Goal: Check status

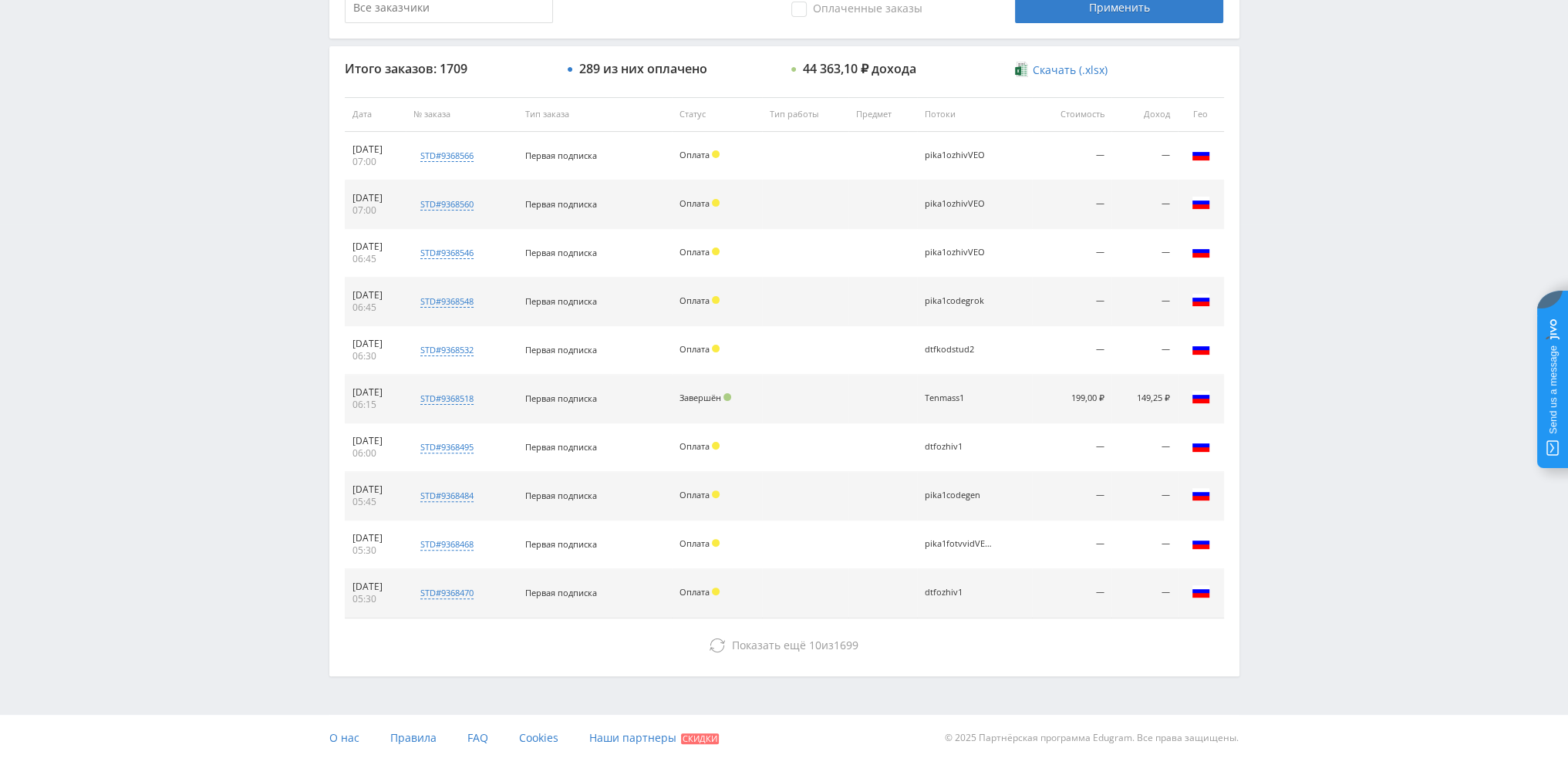
scroll to position [71, 0]
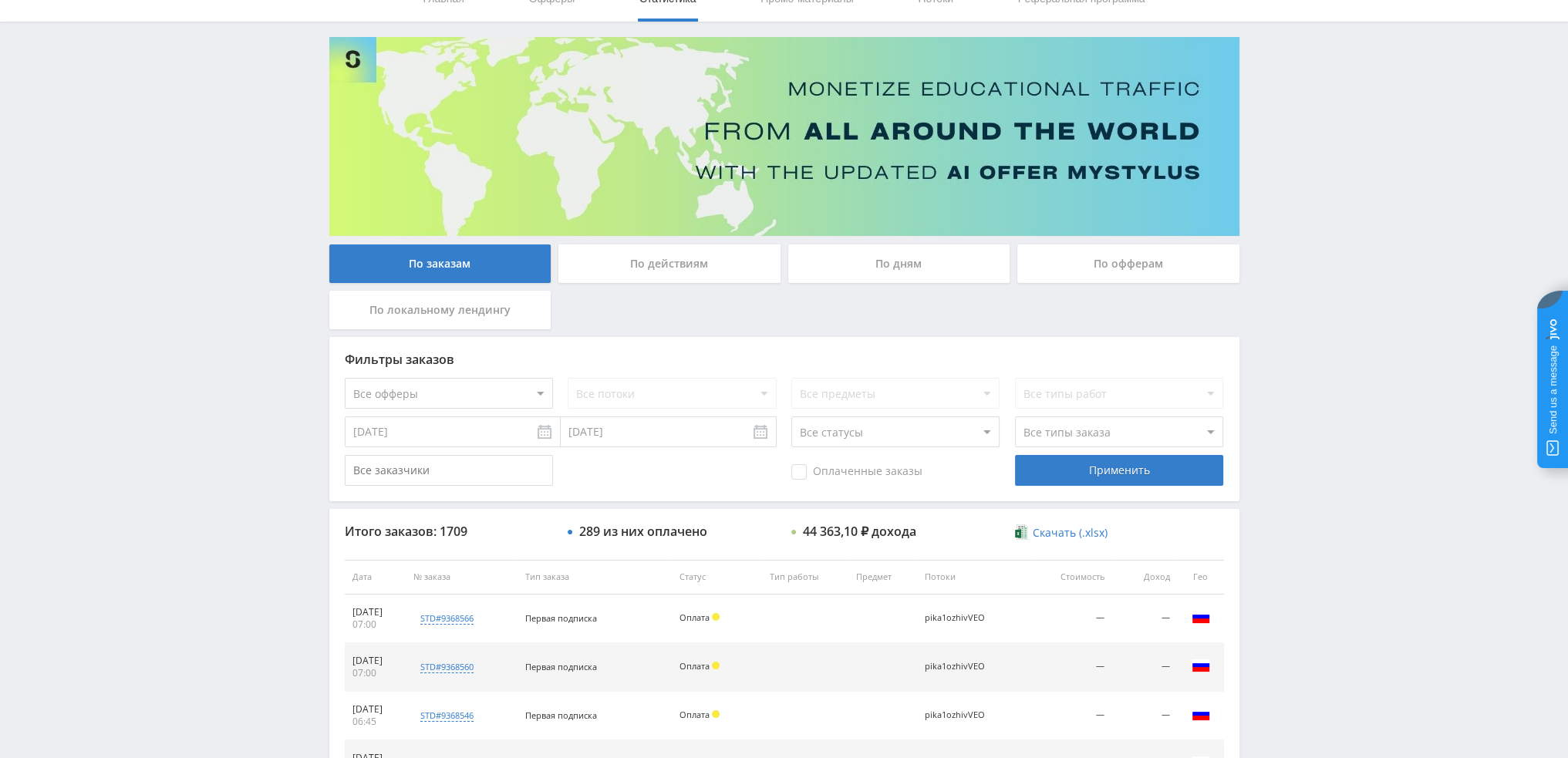
click at [860, 266] on div "По дням" at bounding box center [899, 264] width 222 height 39
click at [0, 0] on input "По дням" at bounding box center [0, 0] width 0 height 0
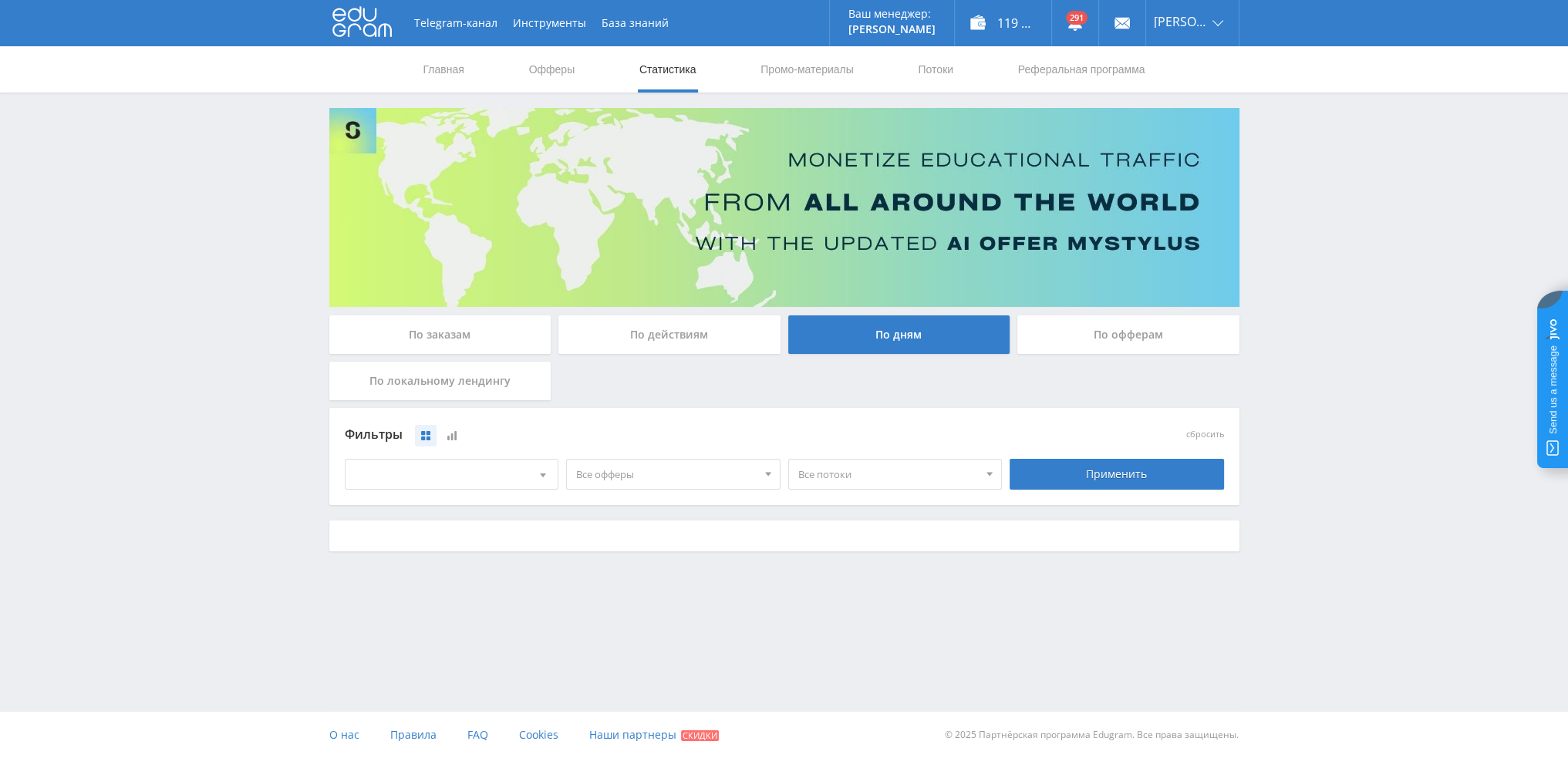
scroll to position [0, 0]
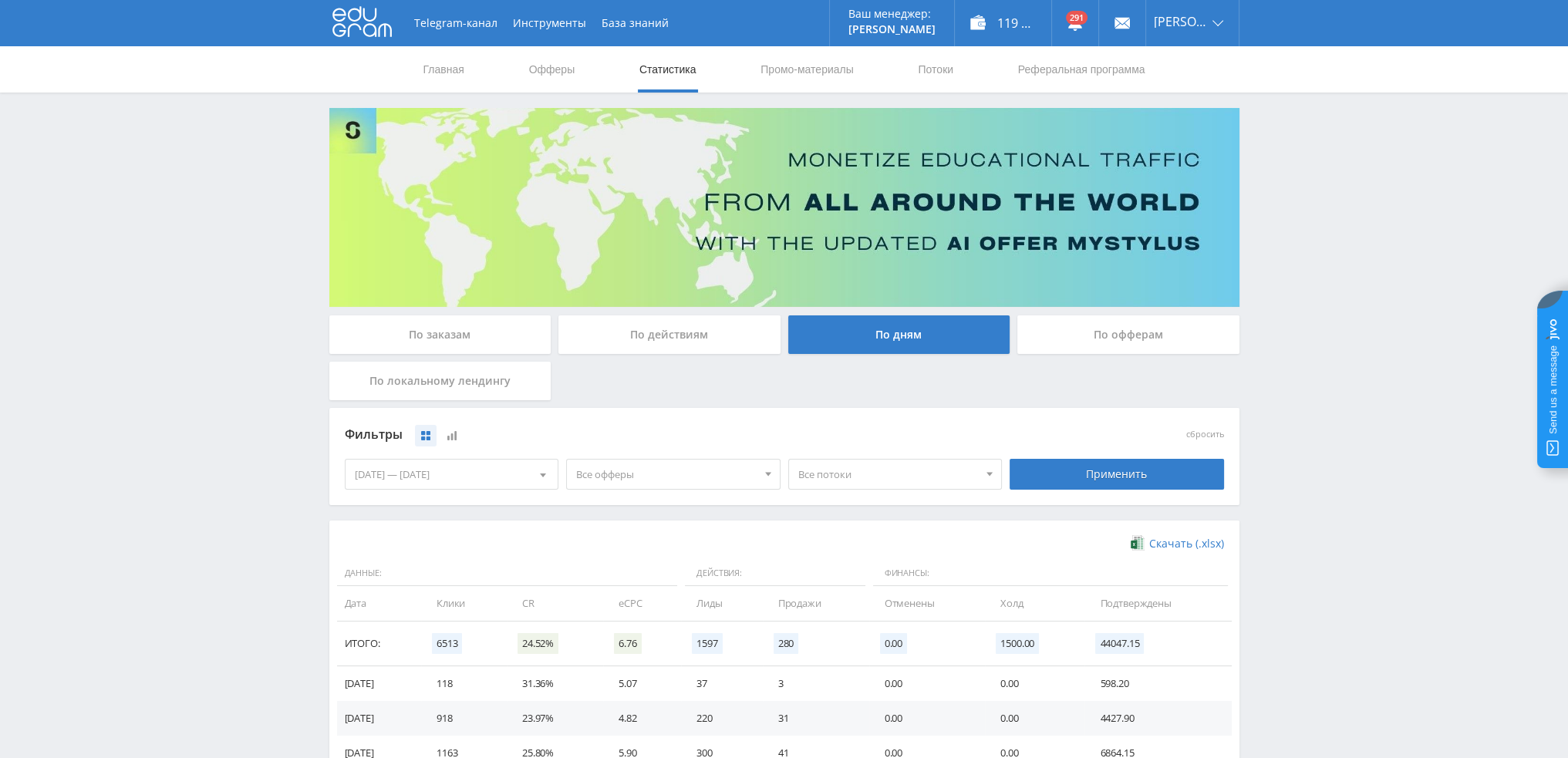
click at [640, 467] on span "Все офферы" at bounding box center [666, 474] width 180 height 29
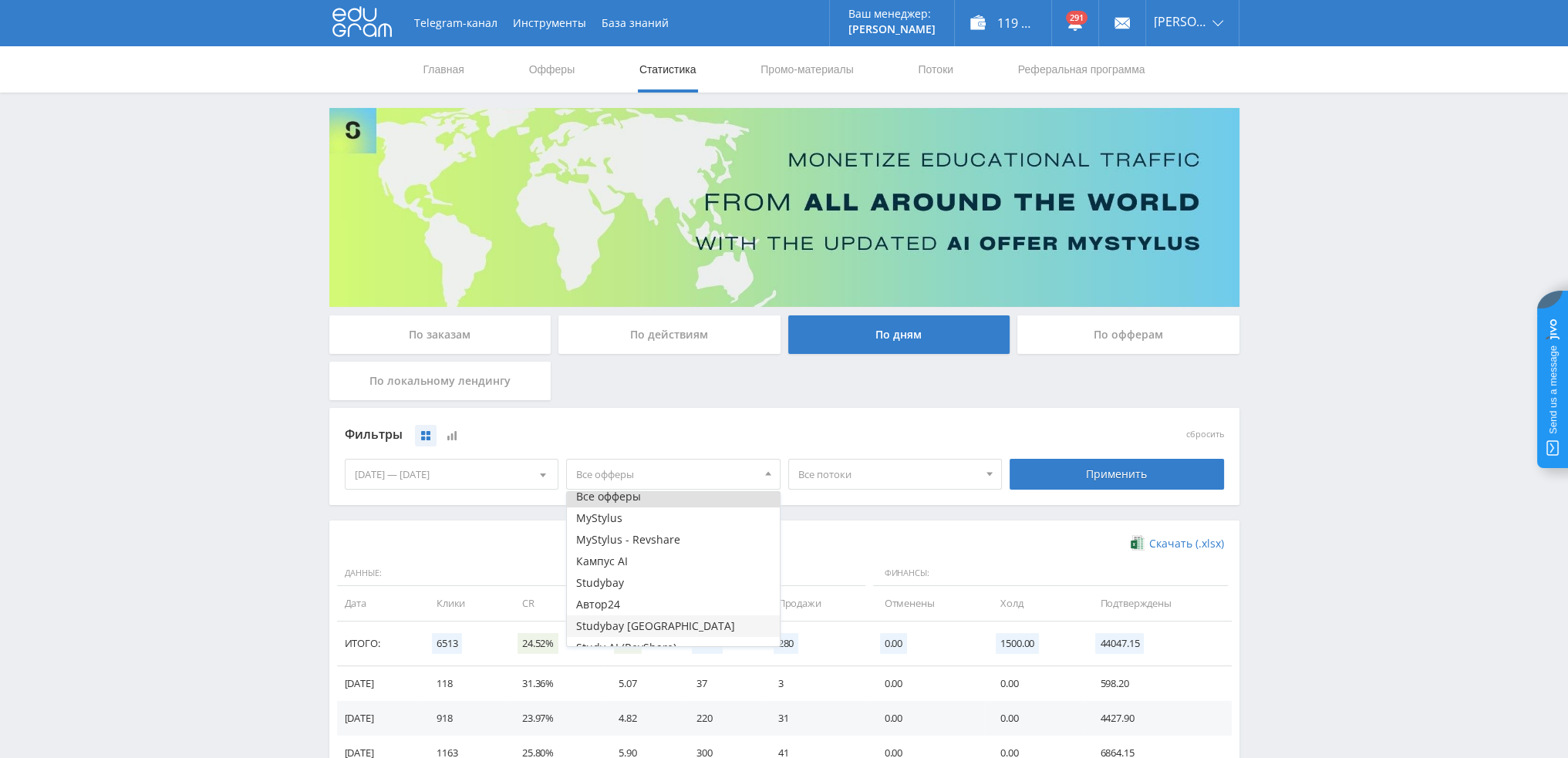
scroll to position [18, 0]
click at [622, 634] on button "Study AI (RevShare)" at bounding box center [673, 635] width 213 height 21
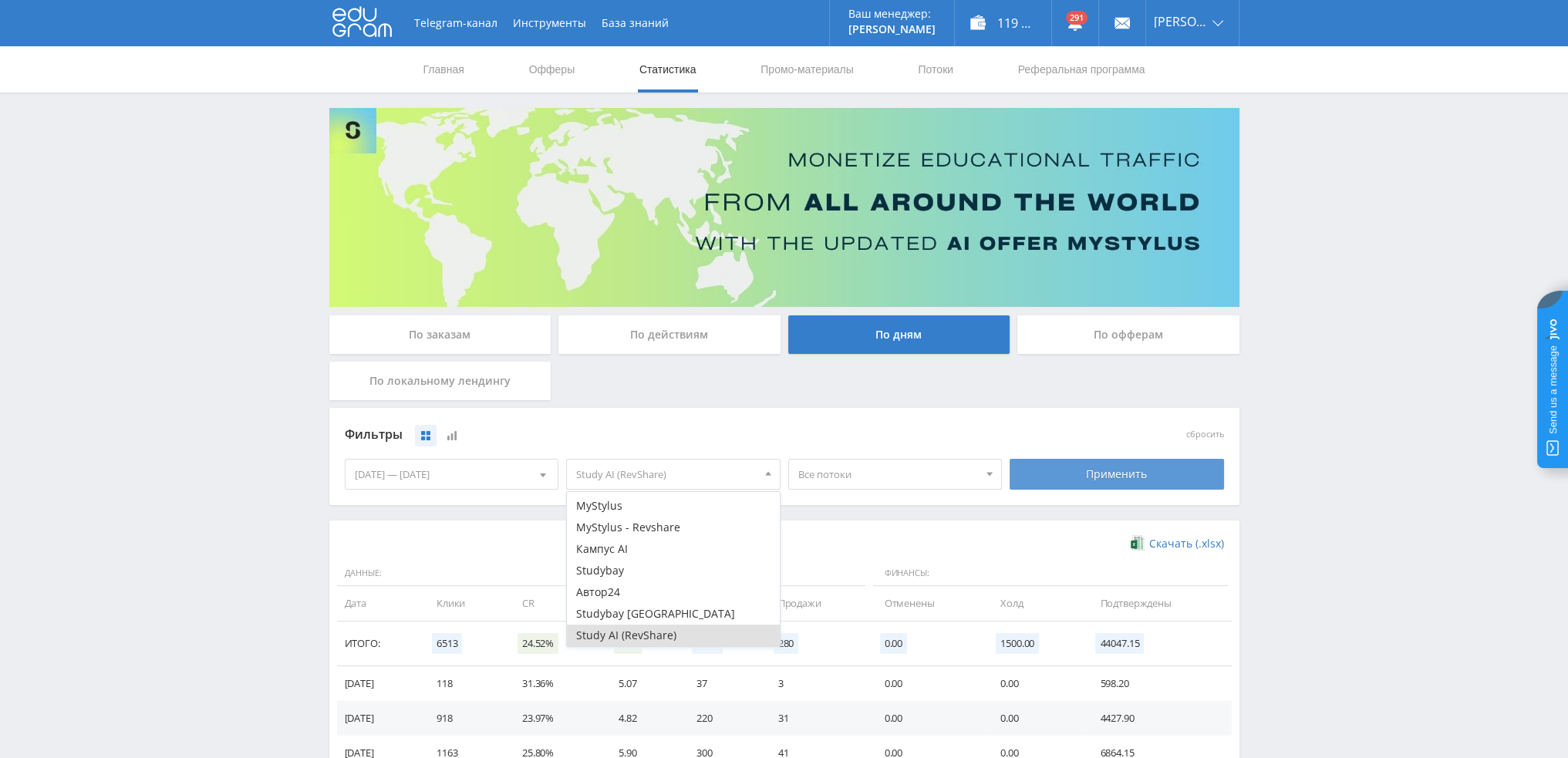
click at [1103, 474] on div "Применить" at bounding box center [1116, 474] width 214 height 31
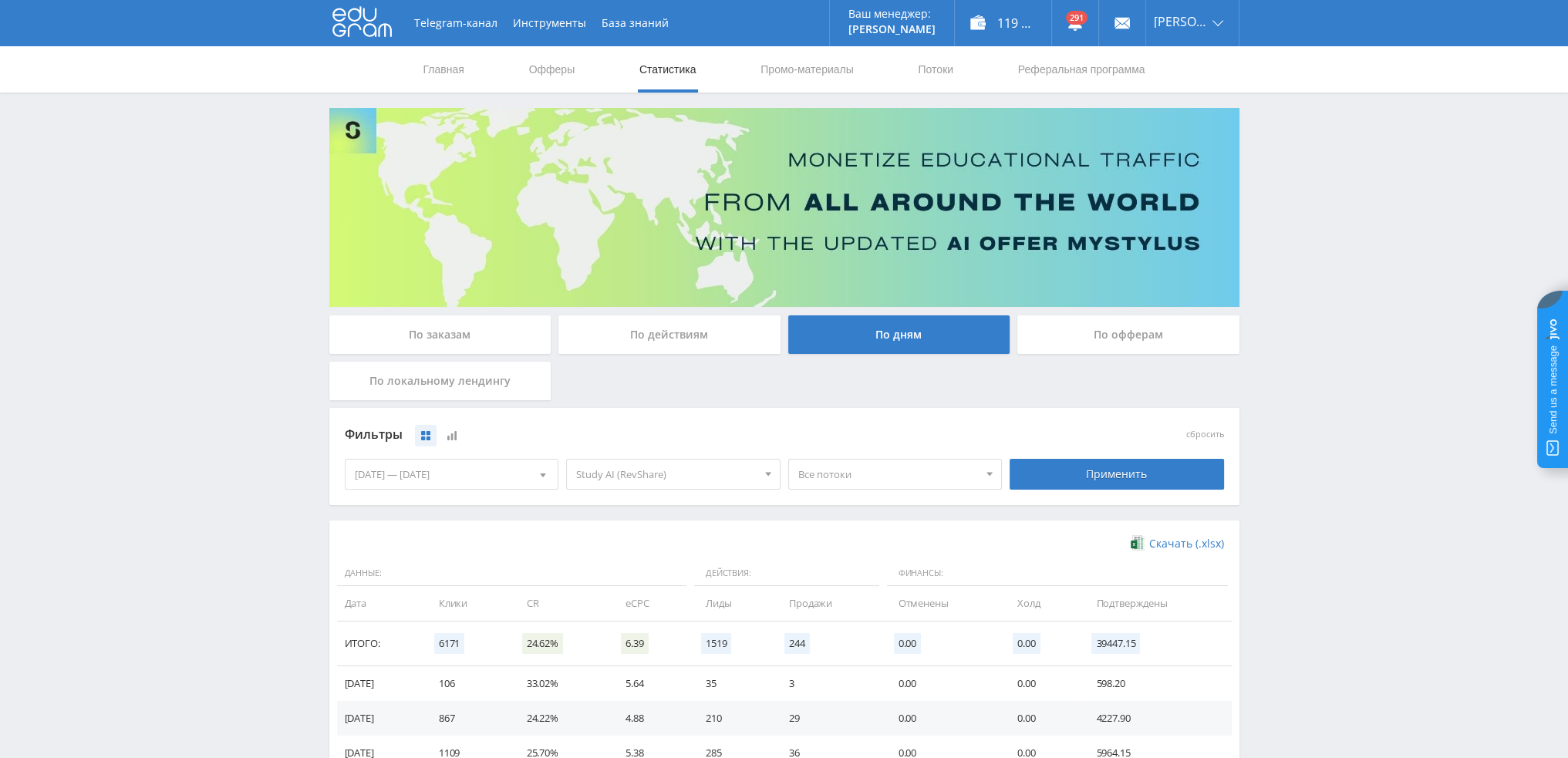
click at [867, 481] on span "Все потоки" at bounding box center [888, 474] width 180 height 29
click at [876, 526] on button "pika1znakomgpt" at bounding box center [895, 524] width 213 height 21
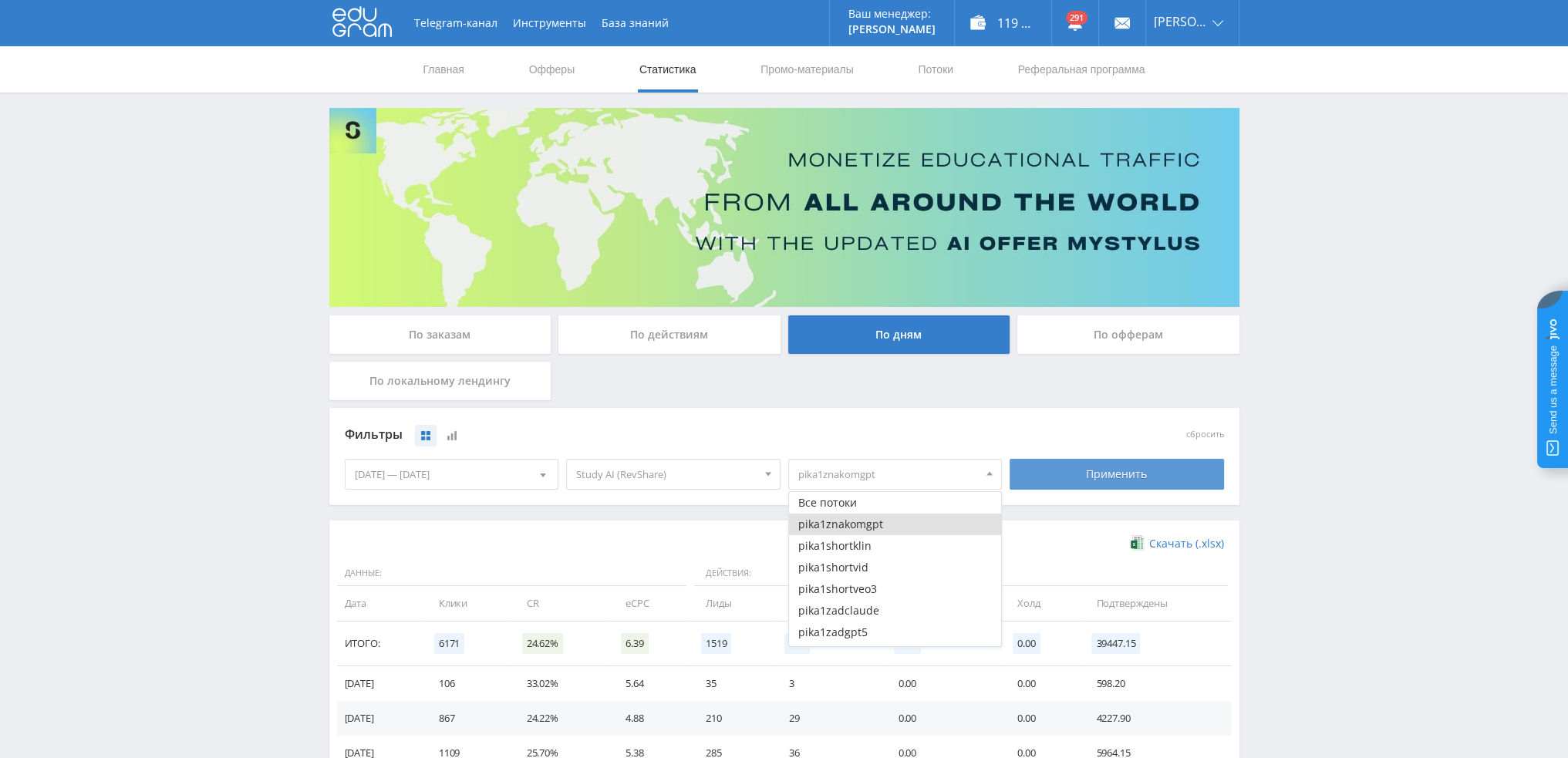
click at [1132, 485] on div "Применить" at bounding box center [1116, 474] width 214 height 31
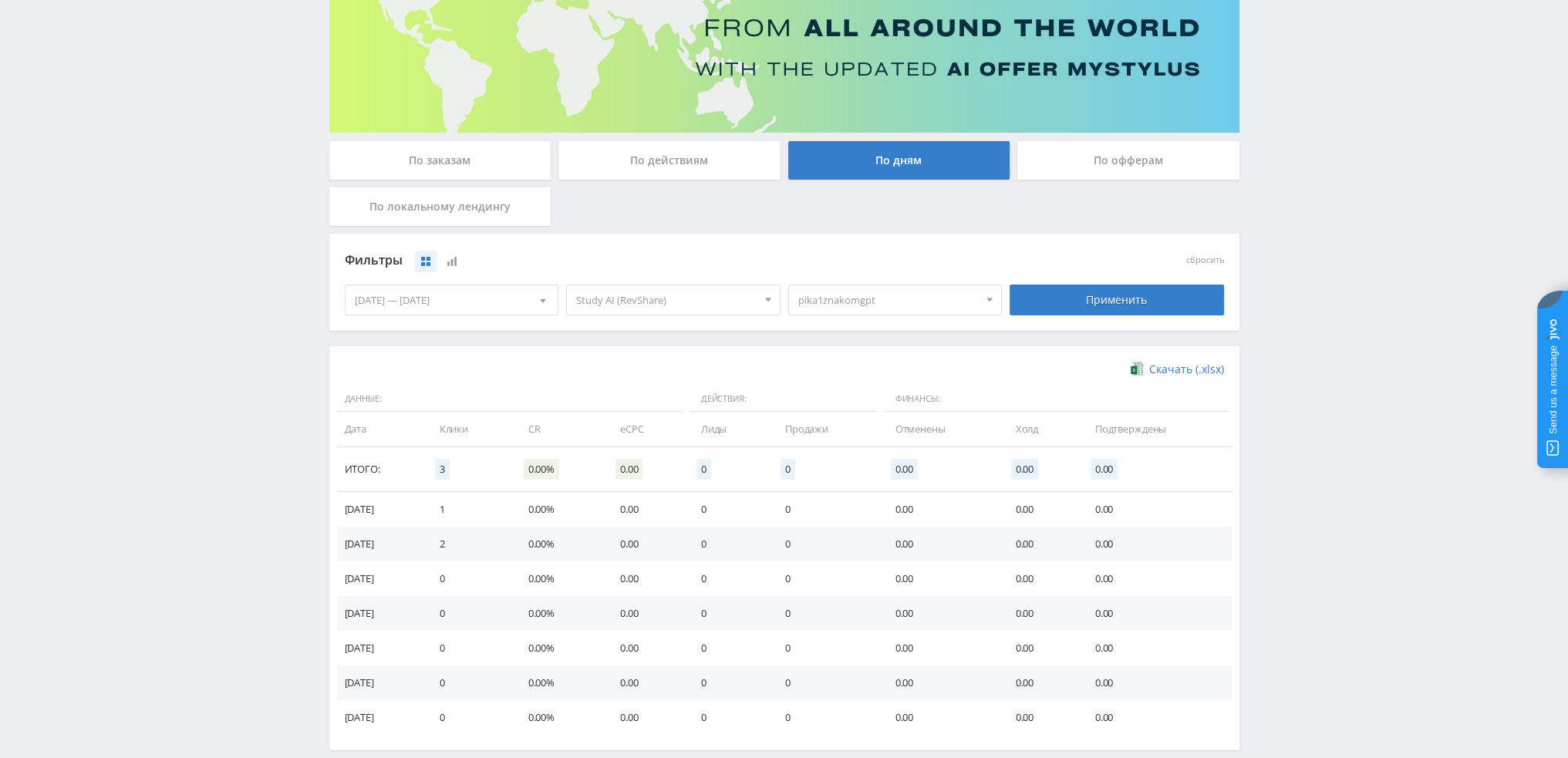
scroll to position [250, 0]
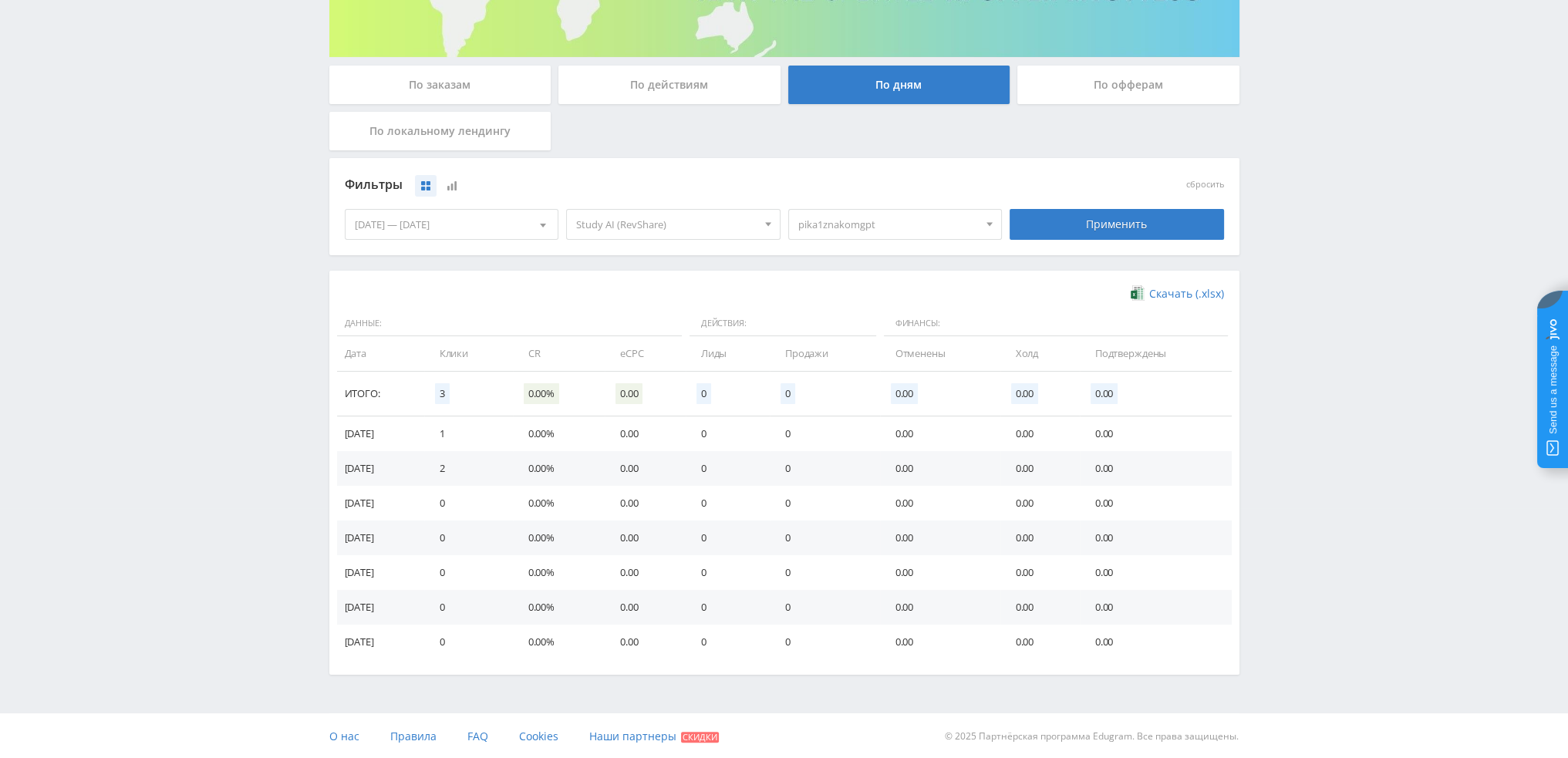
click at [881, 229] on span "pika1znakomgpt" at bounding box center [888, 225] width 180 height 29
click at [836, 271] on button "pika1znakomgpt" at bounding box center [895, 274] width 213 height 21
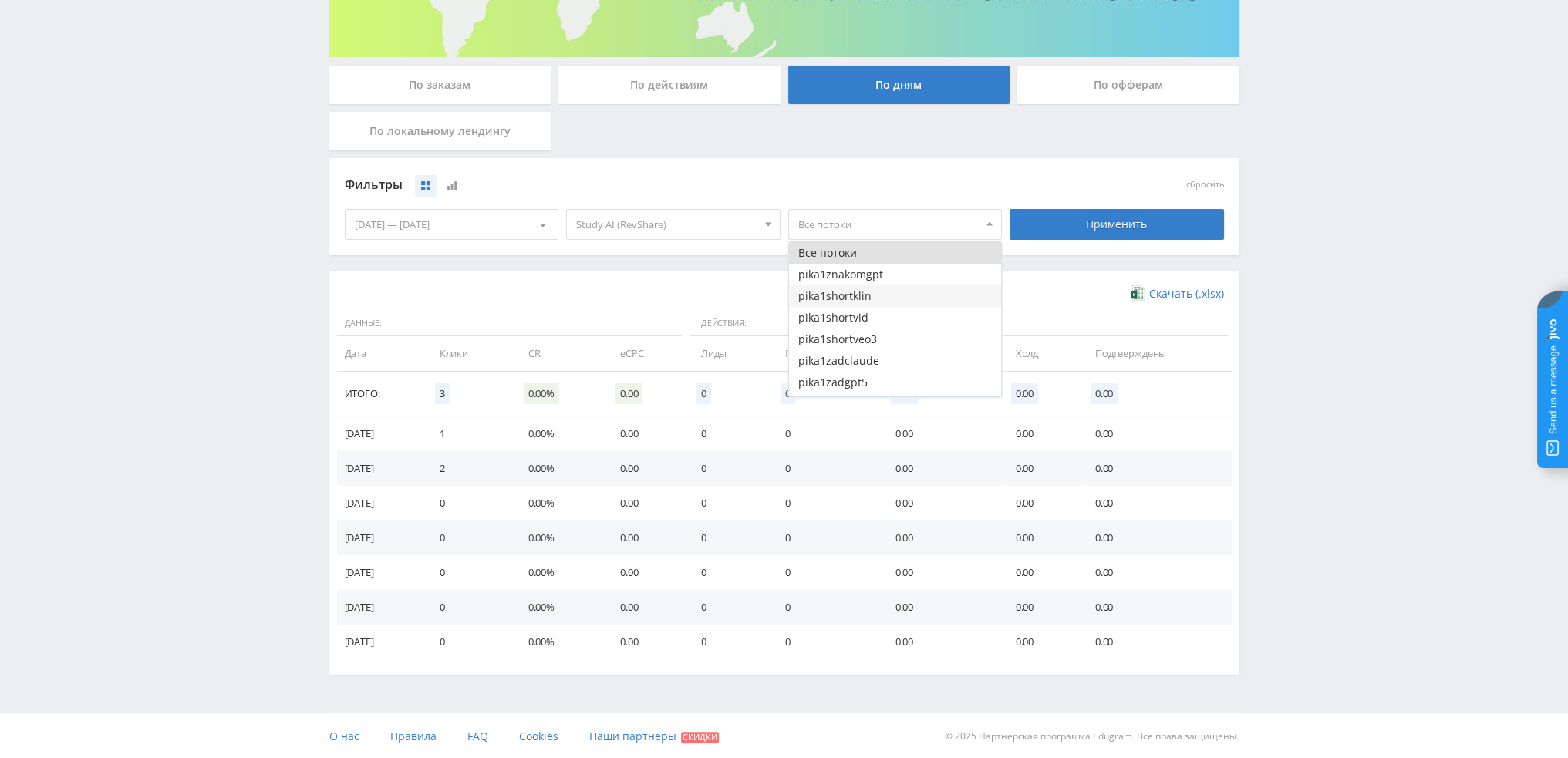
click at [843, 299] on button "pika1shortklin" at bounding box center [895, 296] width 213 height 21
click at [845, 322] on button "pika1shortvid" at bounding box center [895, 317] width 213 height 21
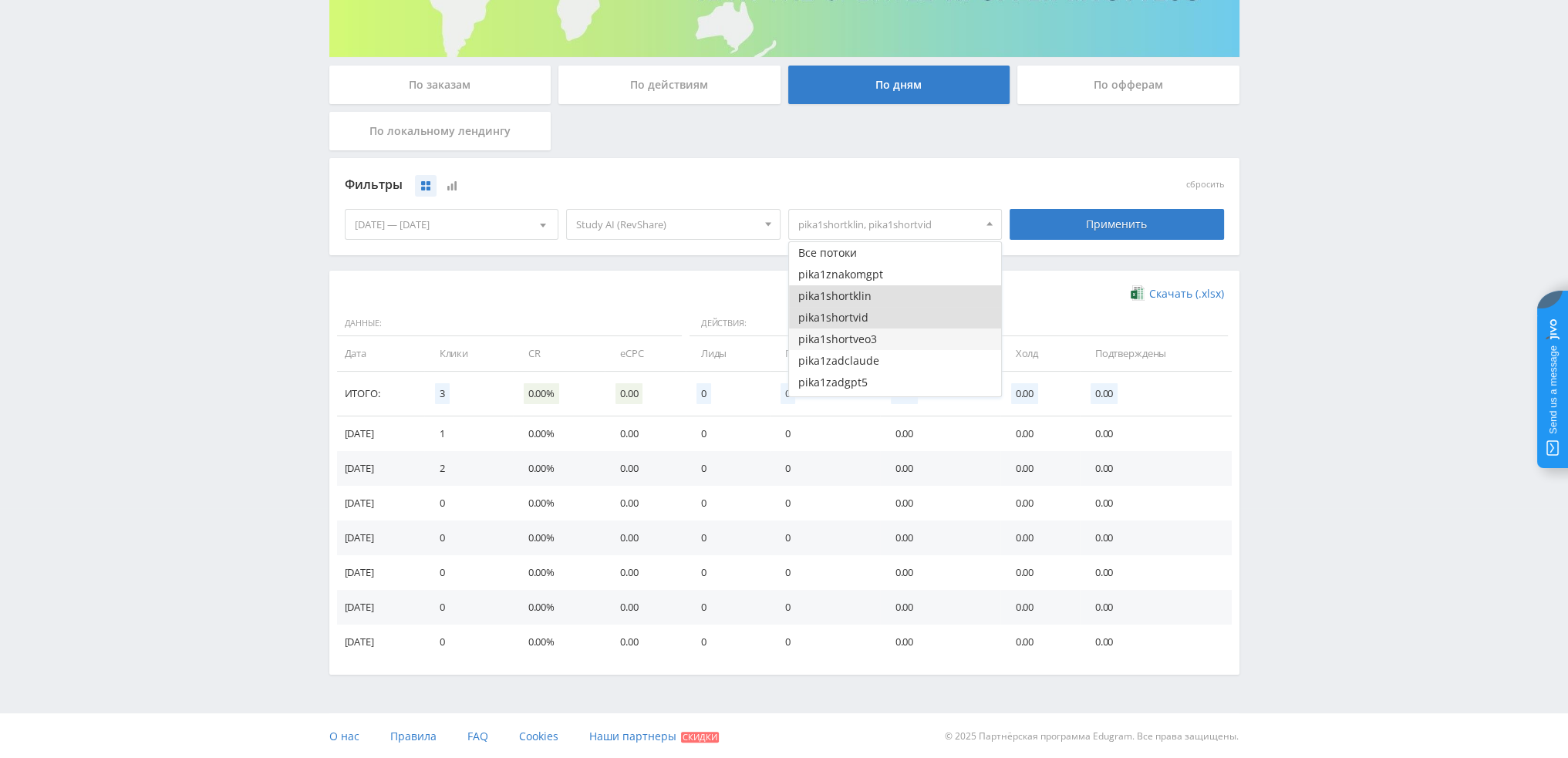
click at [847, 338] on button "pika1shortveo3" at bounding box center [895, 340] width 213 height 21
click at [852, 352] on button "pika1zadclaude" at bounding box center [895, 361] width 213 height 21
click at [1092, 239] on div "Применить" at bounding box center [1116, 224] width 222 height 43
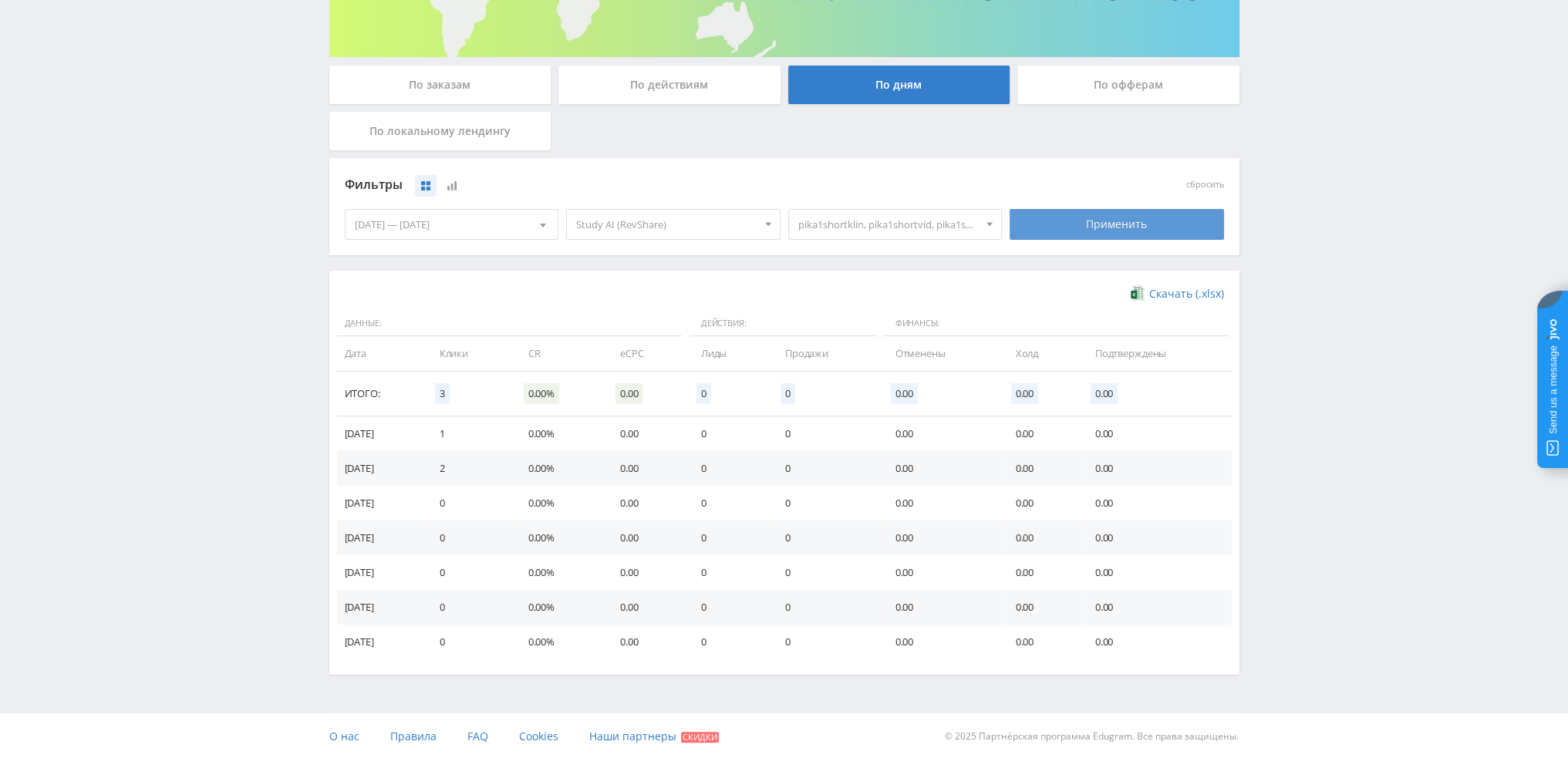
click at [1092, 233] on div "Применить" at bounding box center [1116, 225] width 214 height 31
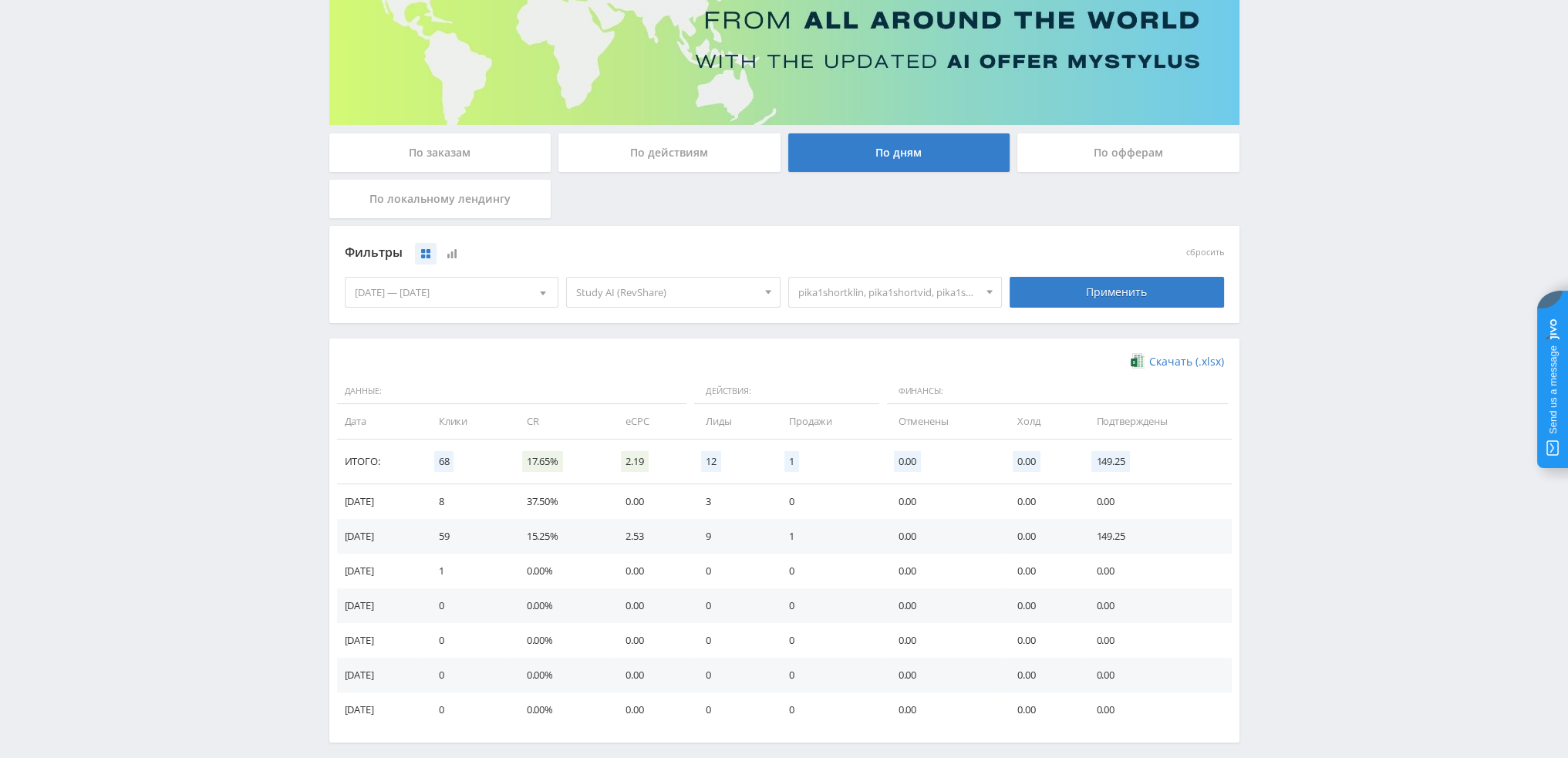
scroll to position [172, 0]
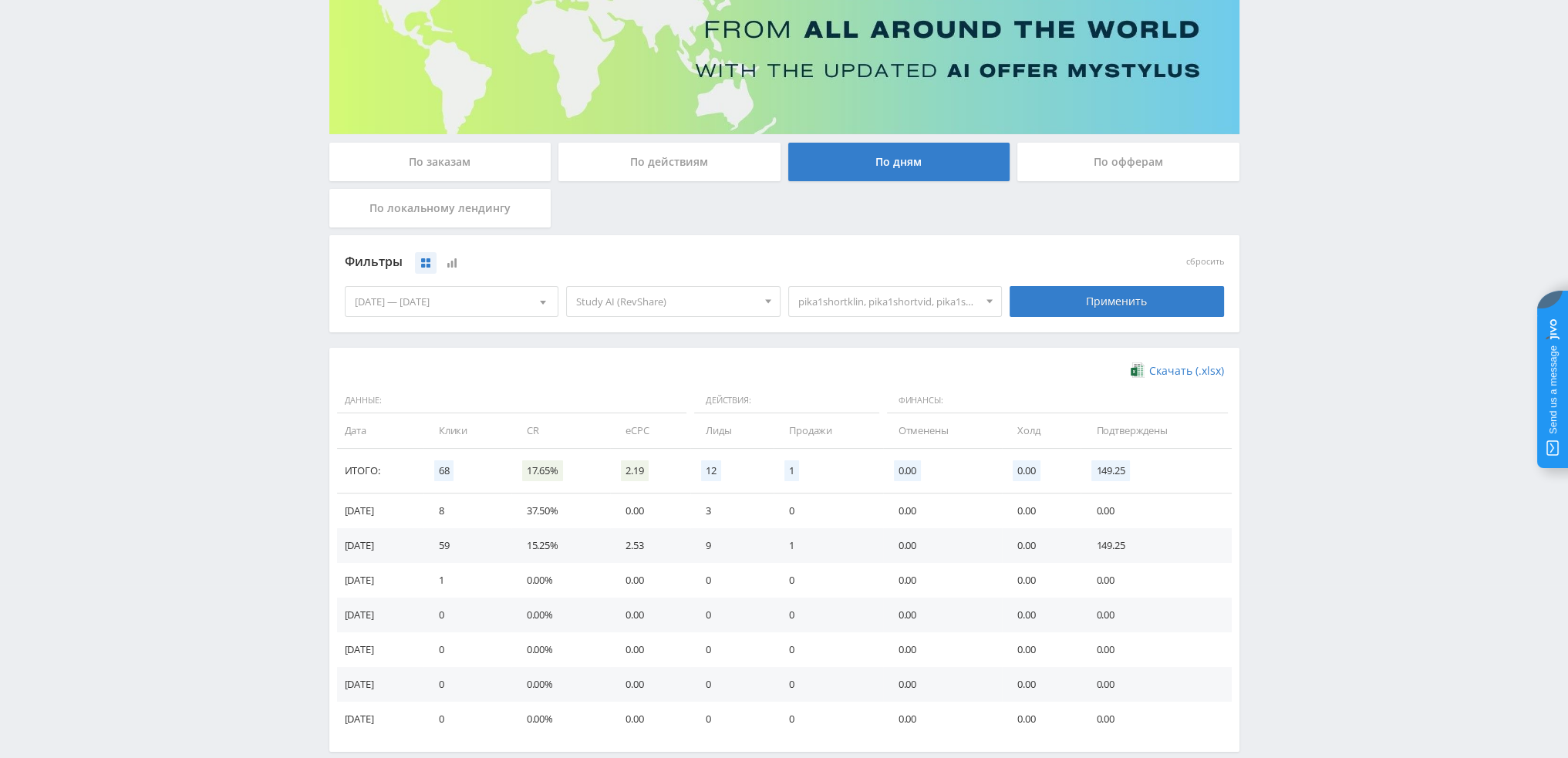
click at [857, 300] on span "pika1shortklin, pika1shortvid, pika1shortveo3, pika1zadclaude" at bounding box center [888, 302] width 180 height 29
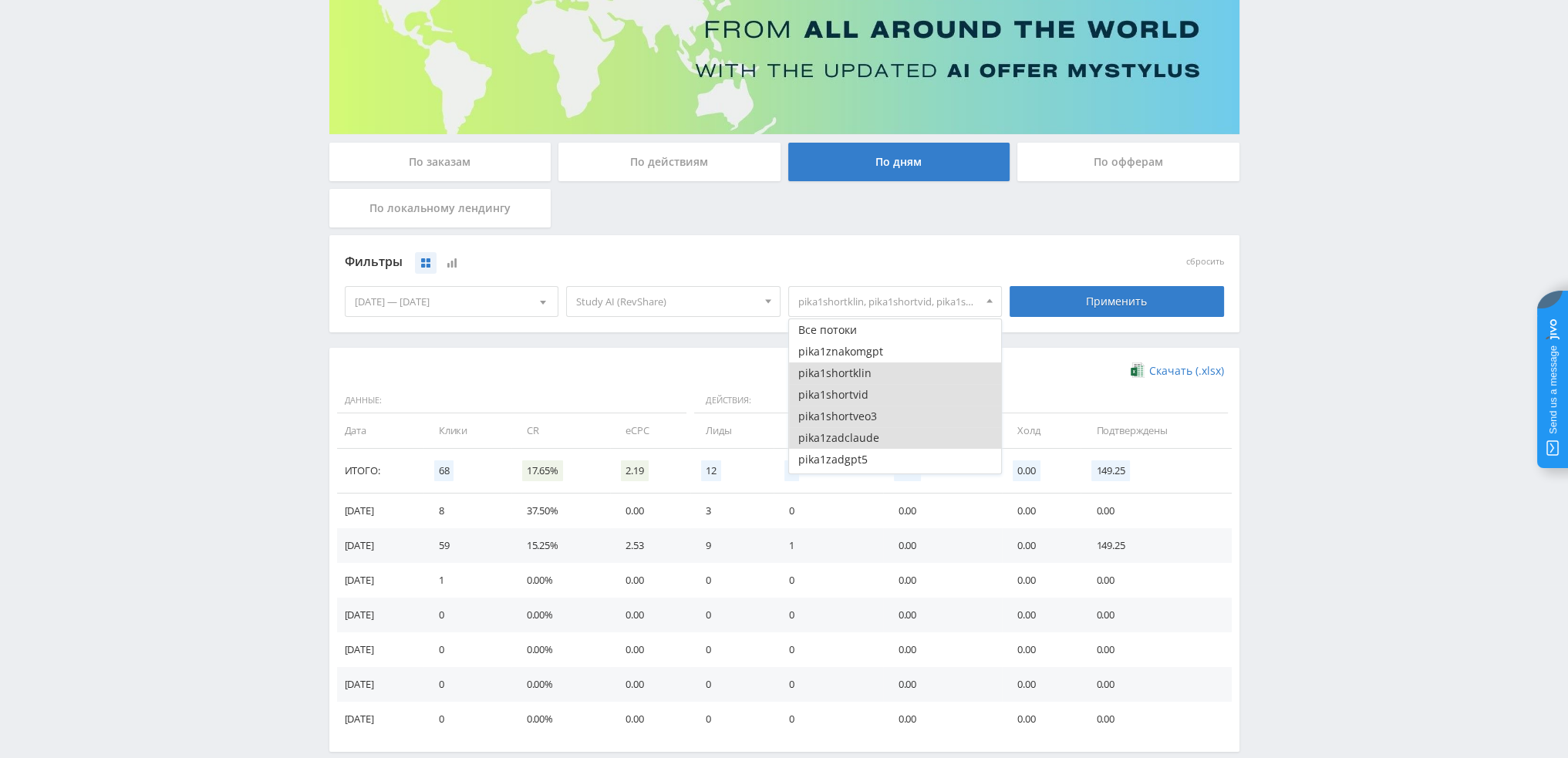
click at [827, 376] on button "pika1shortklin" at bounding box center [895, 373] width 213 height 21
click at [827, 393] on button "pika1shortvid" at bounding box center [895, 395] width 213 height 21
drag, startPoint x: 828, startPoint y: 415, endPoint x: 830, endPoint y: 421, distance: 6.3
click at [828, 417] on button "pika1shortveo3" at bounding box center [895, 416] width 213 height 21
click at [830, 434] on button "pika1zadclaude" at bounding box center [895, 438] width 213 height 21
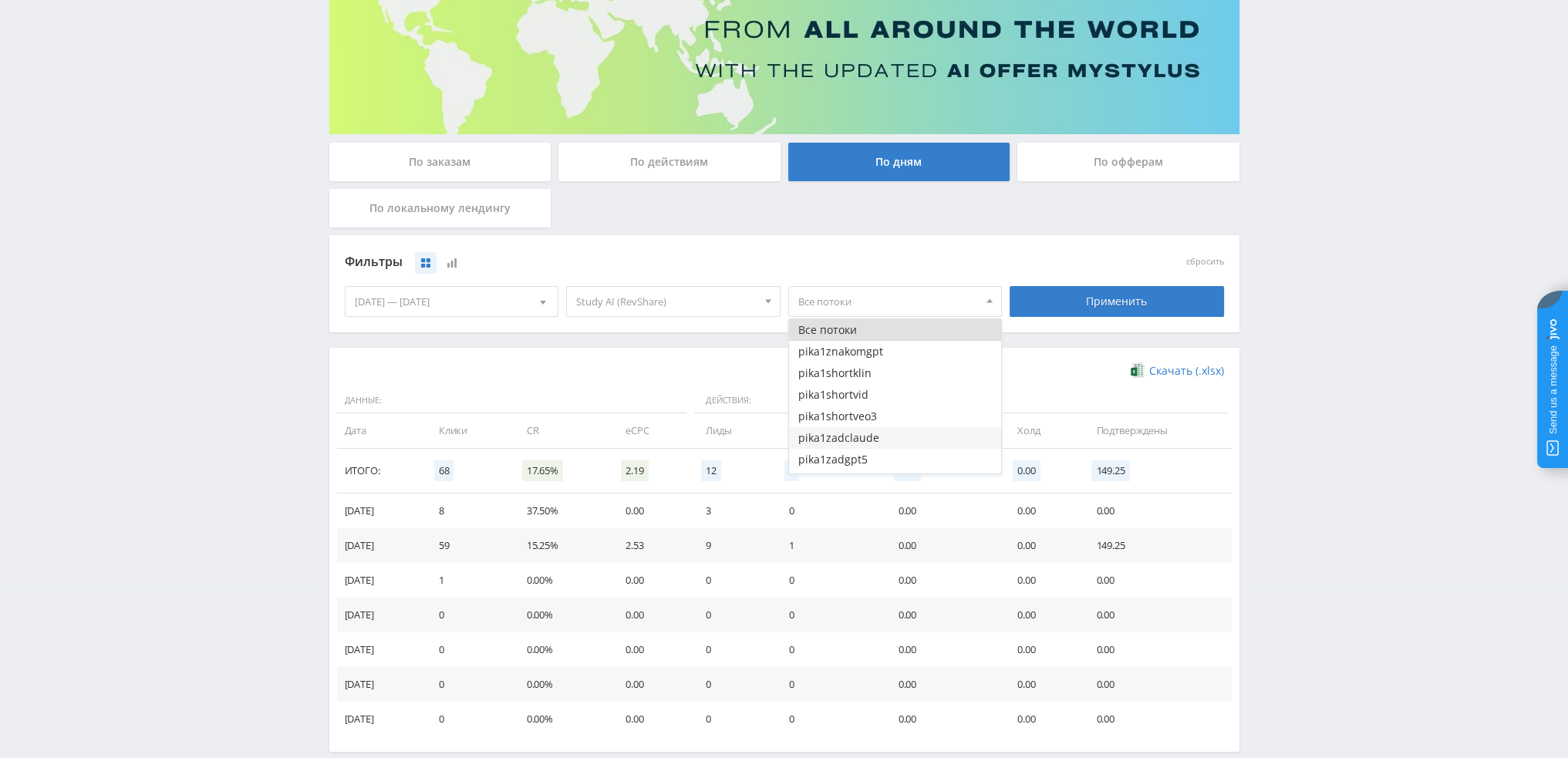
click at [849, 438] on button "pika1zadclaude" at bounding box center [895, 438] width 213 height 21
click at [858, 379] on button "pika1zadgpt5" at bounding box center [895, 382] width 213 height 21
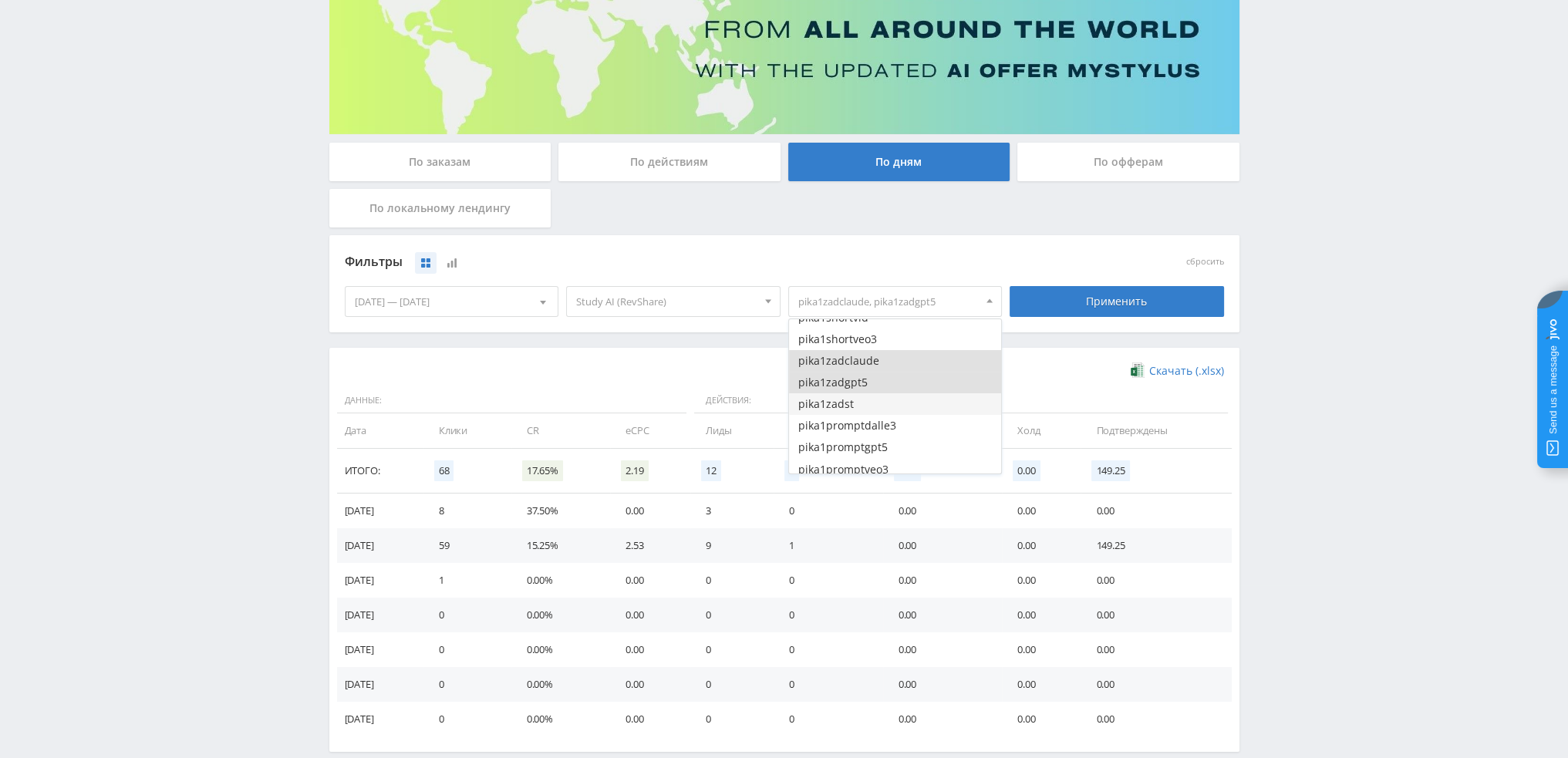
click at [857, 407] on button "pika1zadst" at bounding box center [895, 404] width 213 height 21
click at [1076, 307] on div "Применить" at bounding box center [1116, 302] width 214 height 31
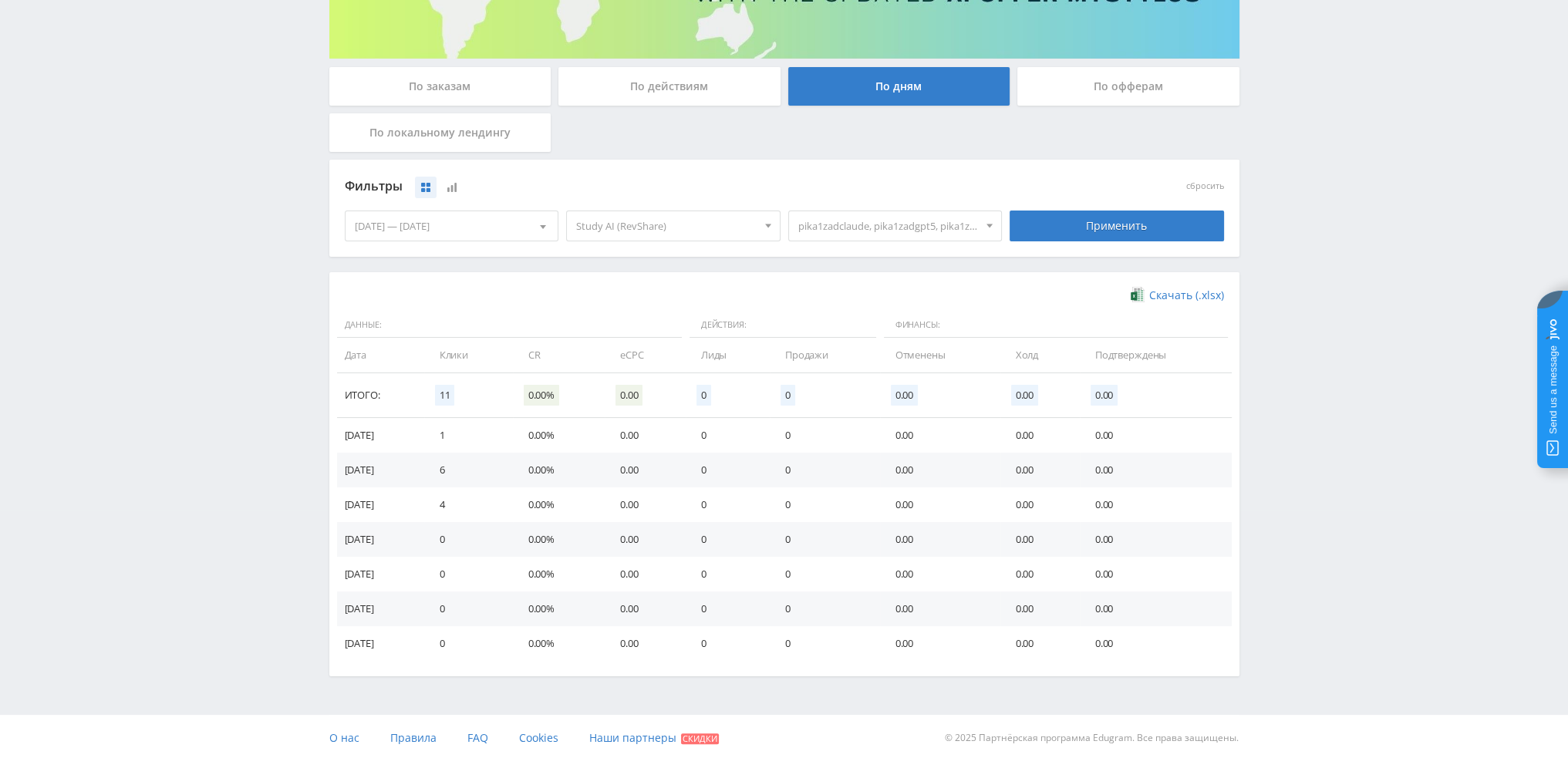
scroll to position [250, 0]
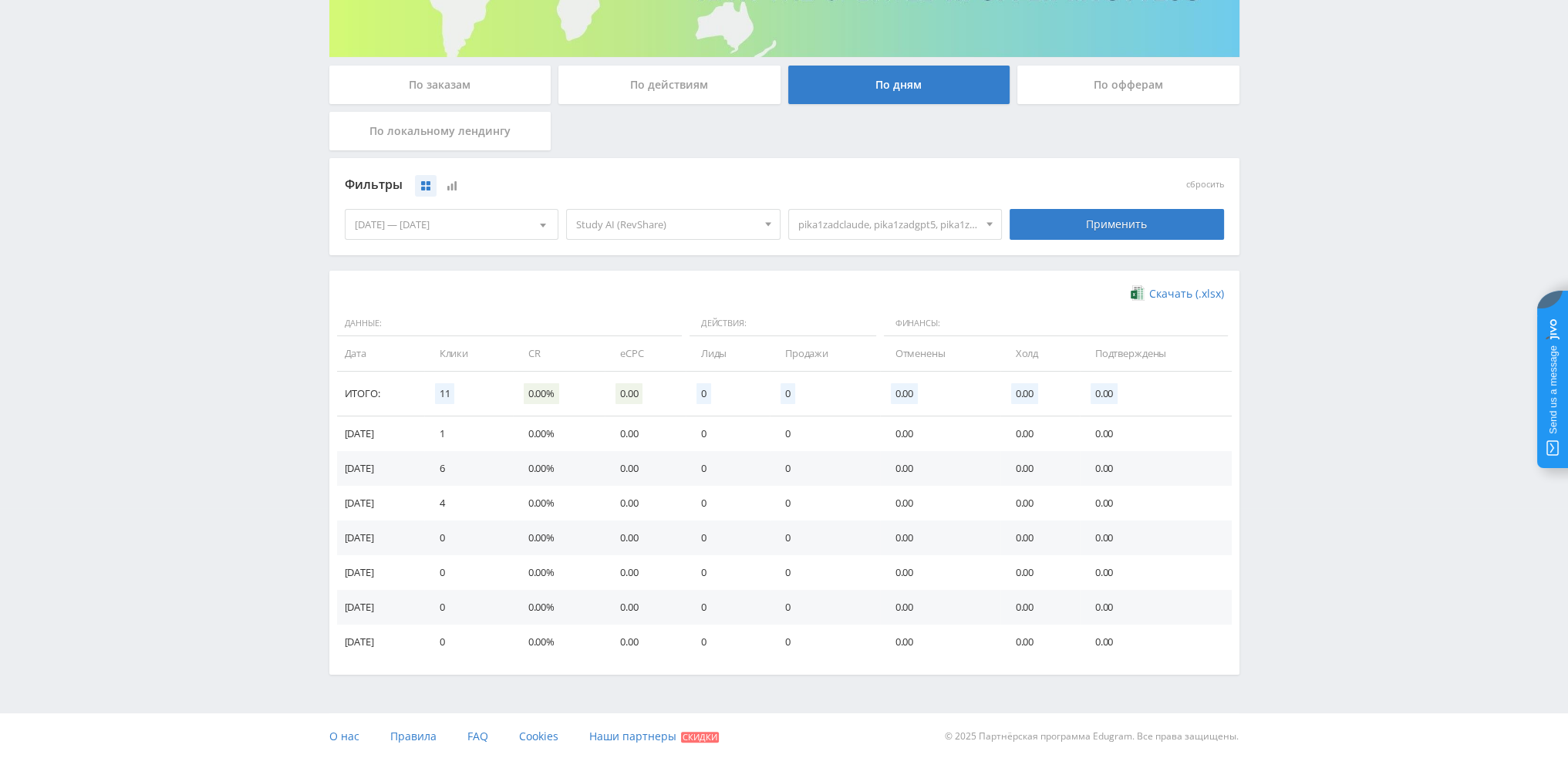
click at [931, 225] on span "pika1zadclaude, pika1zadgpt5, pika1zadst" at bounding box center [888, 225] width 180 height 29
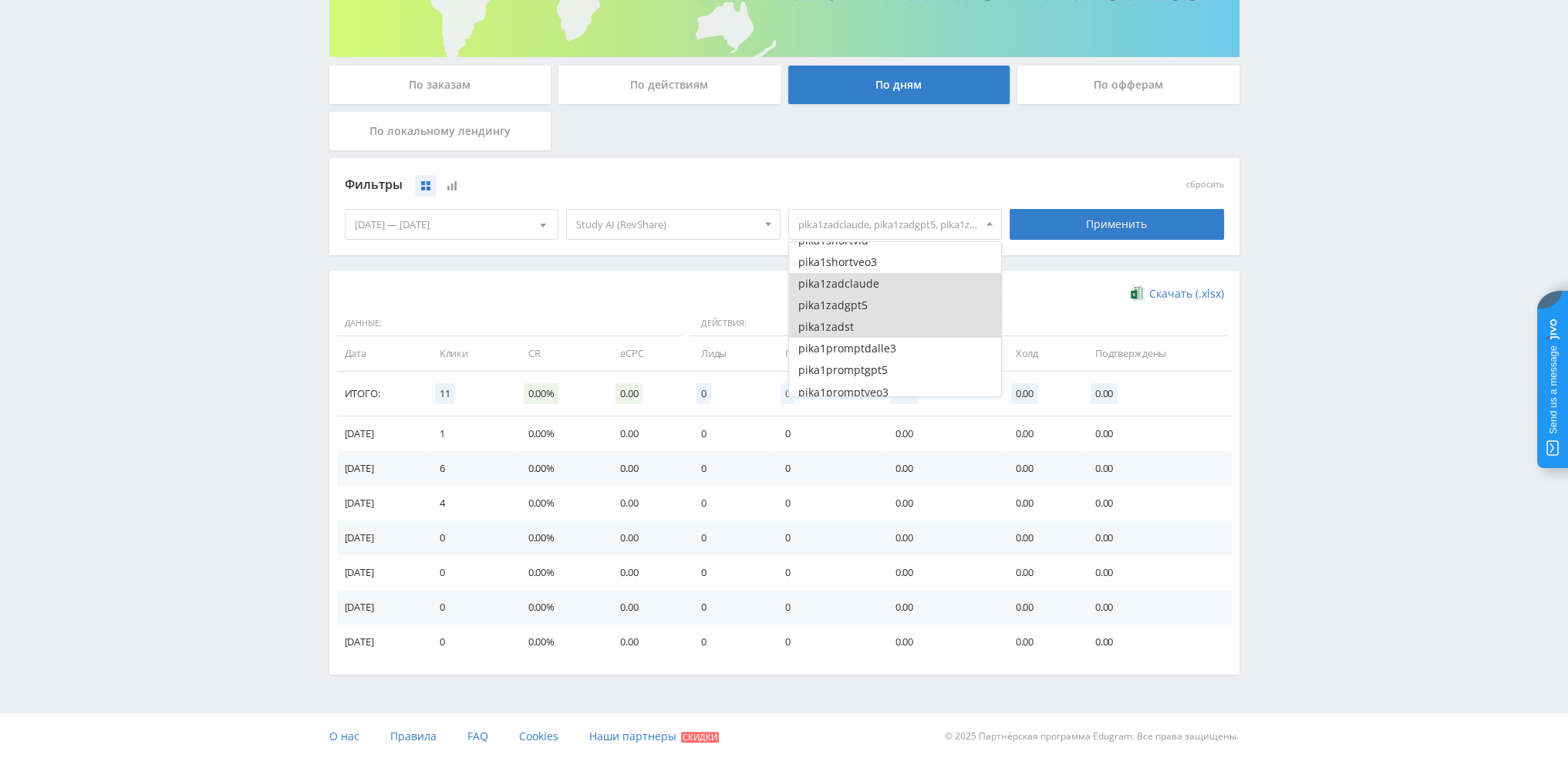
click at [846, 325] on button "pika1zadst" at bounding box center [895, 327] width 213 height 21
click at [845, 306] on button "pika1zadgpt5" at bounding box center [895, 306] width 213 height 21
click at [846, 286] on button "pika1zadclaude" at bounding box center [895, 284] width 213 height 21
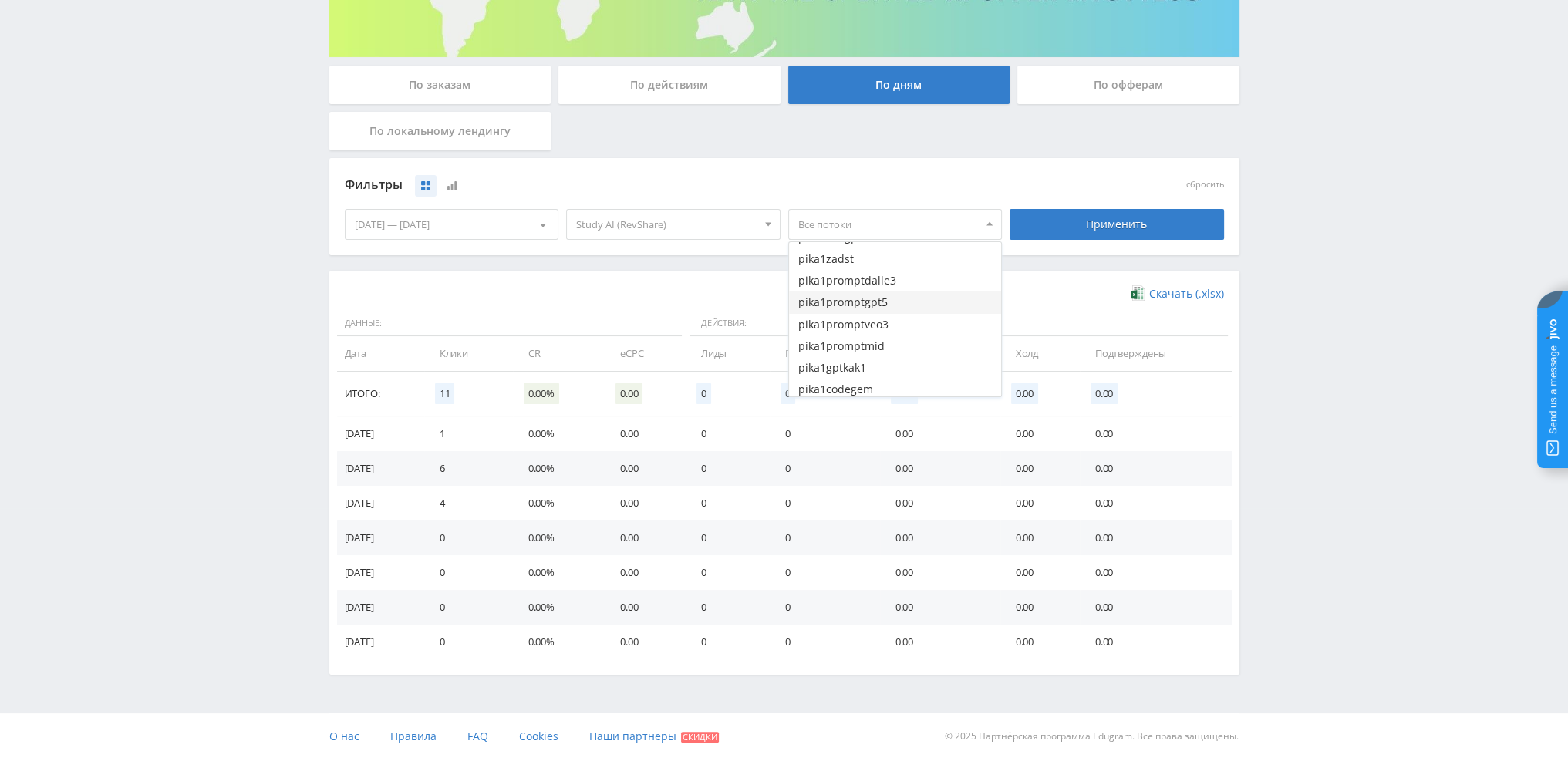
scroll to position [154, 0]
click at [896, 280] on button "pika1promptdalle3" at bounding box center [895, 271] width 213 height 21
click at [890, 299] on button "pika1promptgpt5" at bounding box center [895, 293] width 213 height 21
click at [886, 317] on button "pika1promptveo3" at bounding box center [895, 315] width 213 height 21
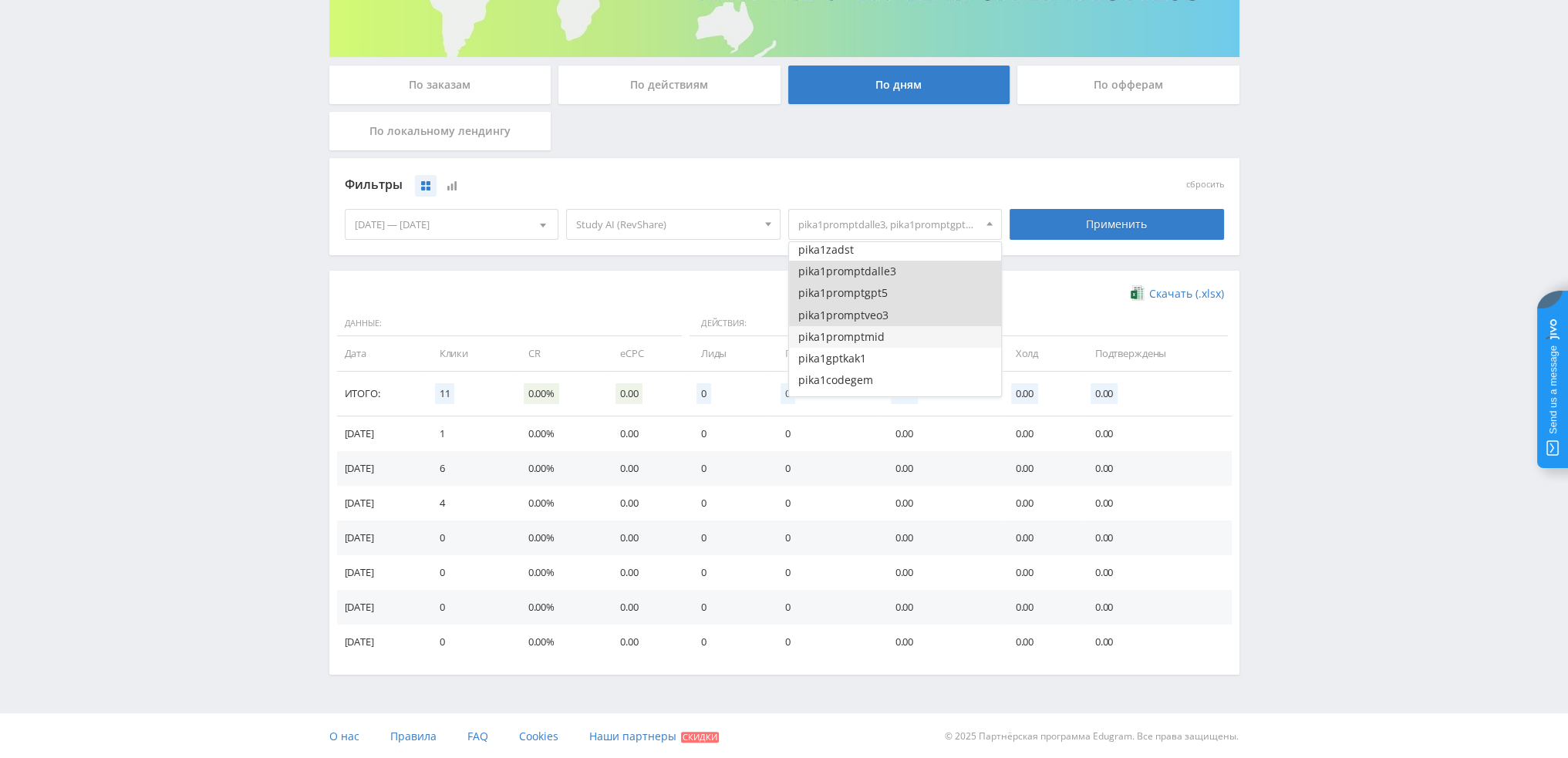
click at [886, 340] on button "pika1promptmid" at bounding box center [895, 337] width 213 height 21
click at [1124, 237] on div "Применить" at bounding box center [1116, 224] width 222 height 43
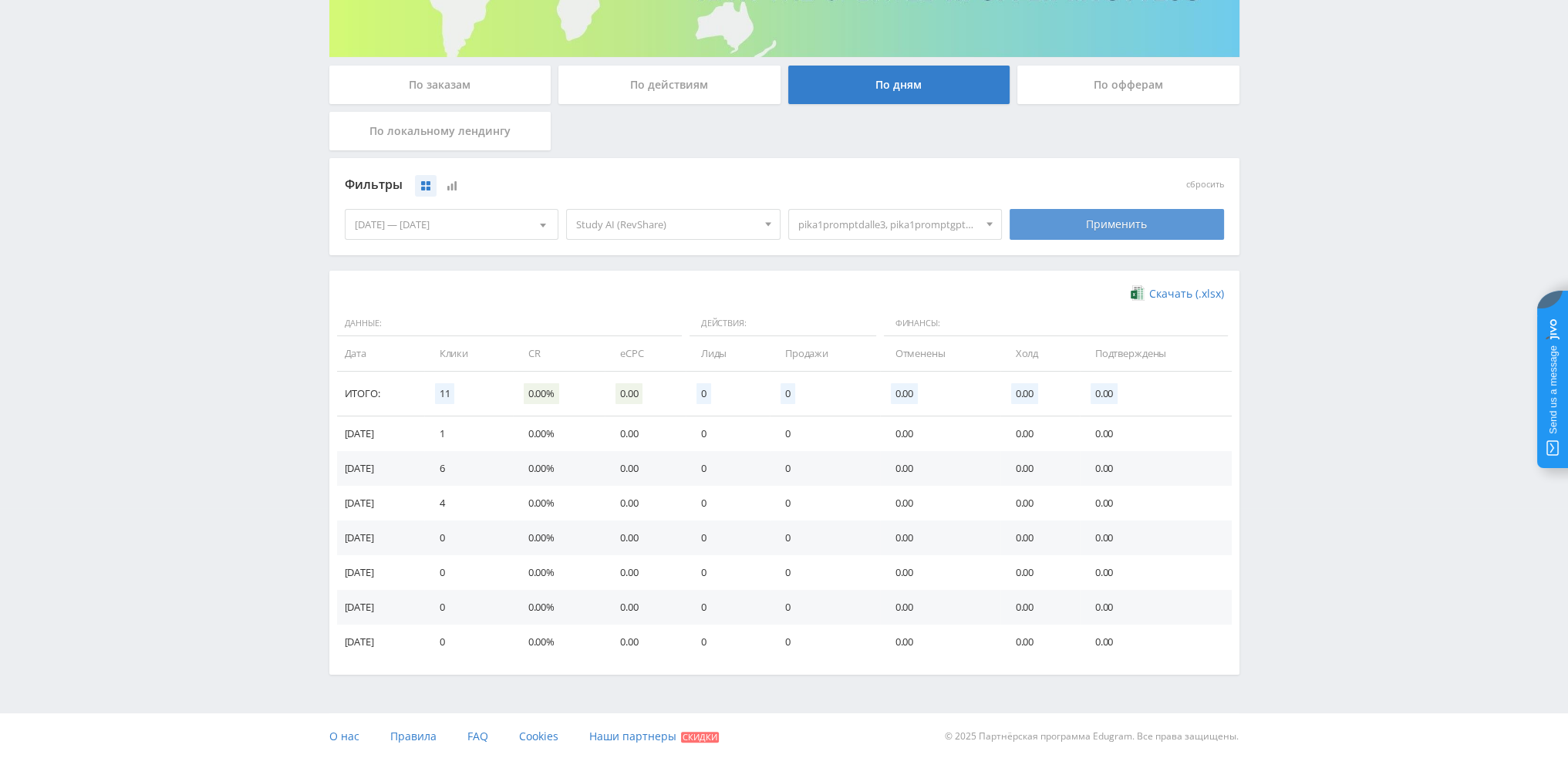
click at [1125, 229] on div "Применить" at bounding box center [1116, 225] width 214 height 31
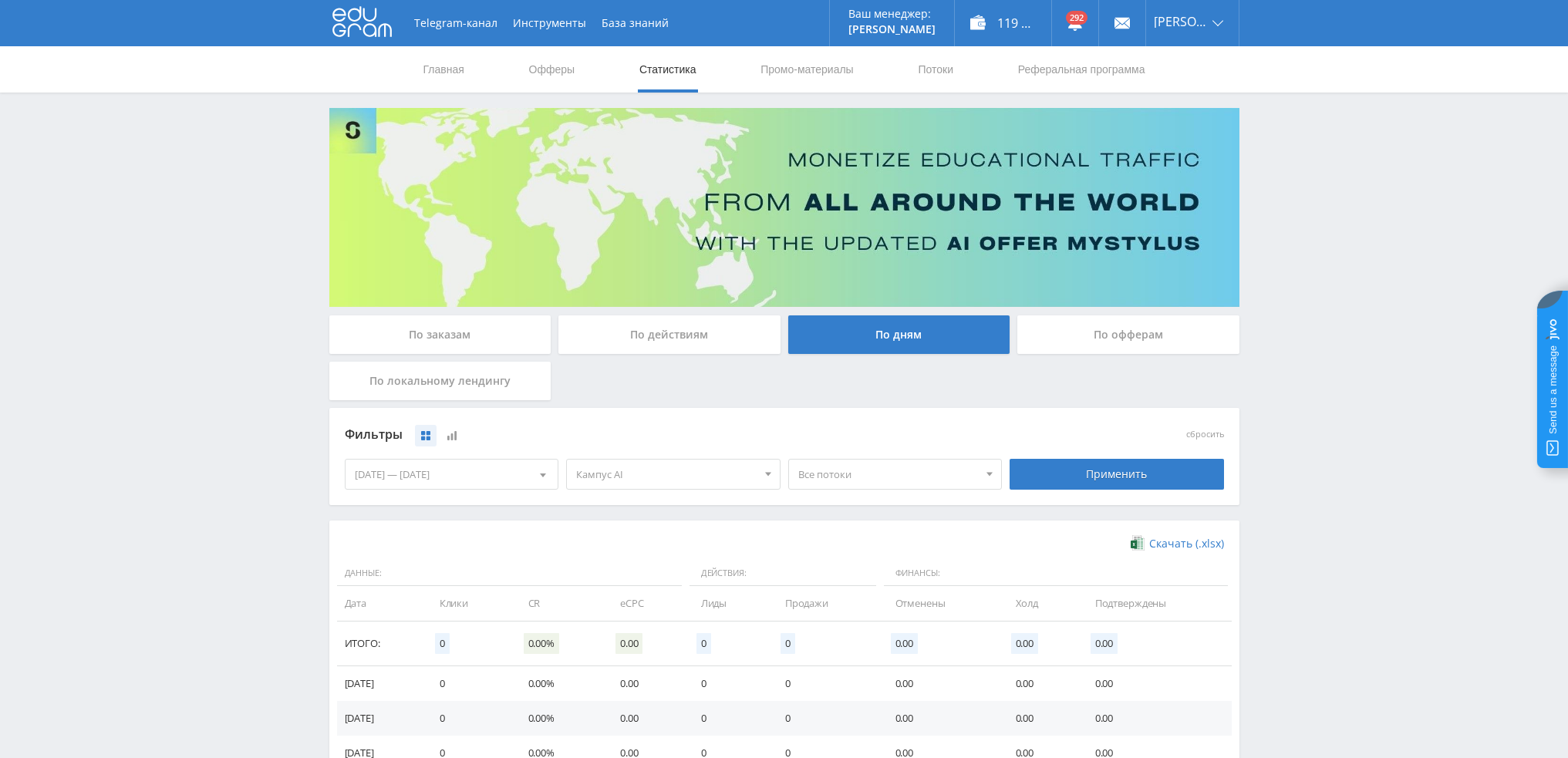
scroll to position [250, 0]
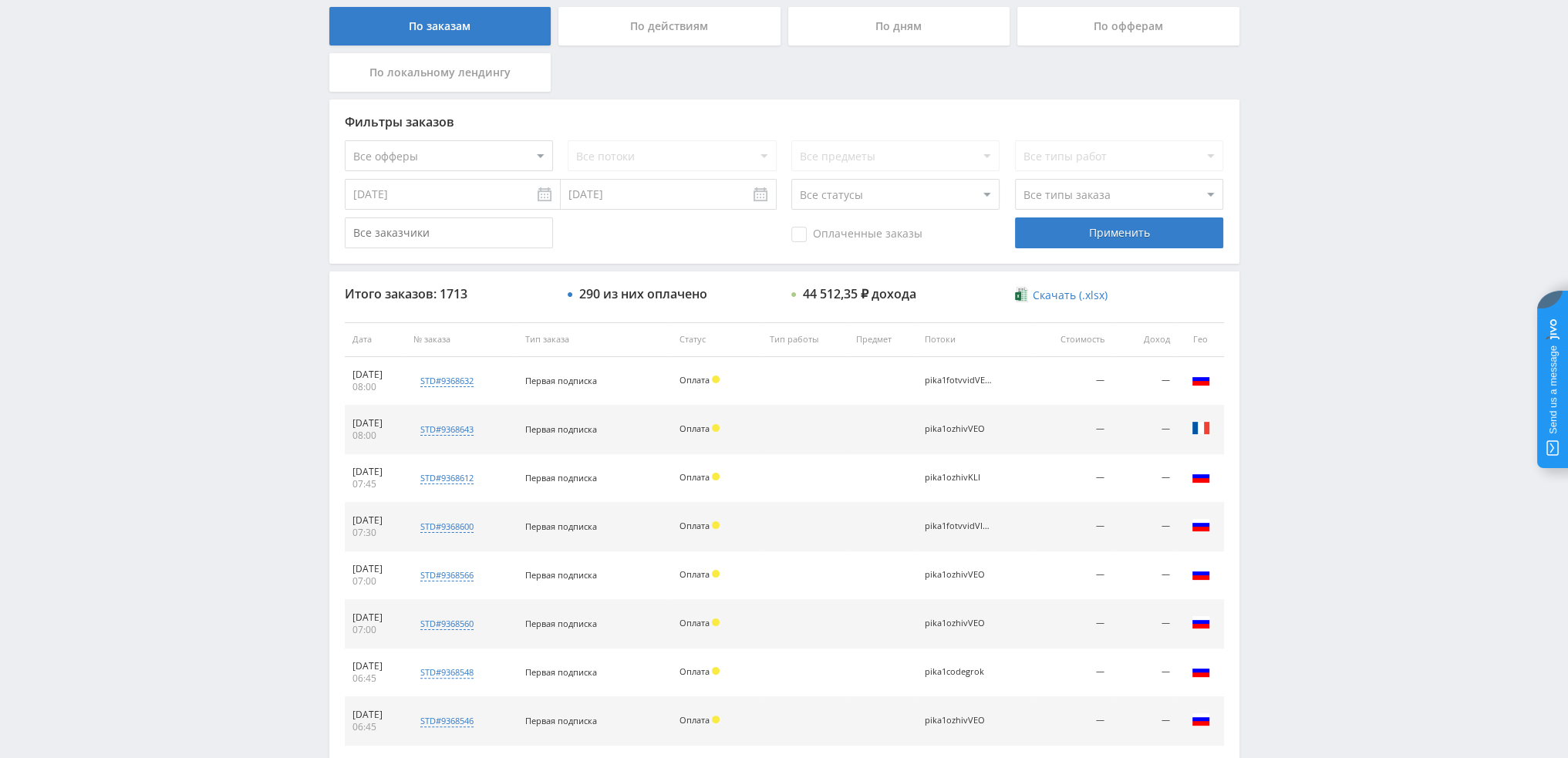
scroll to position [462, 0]
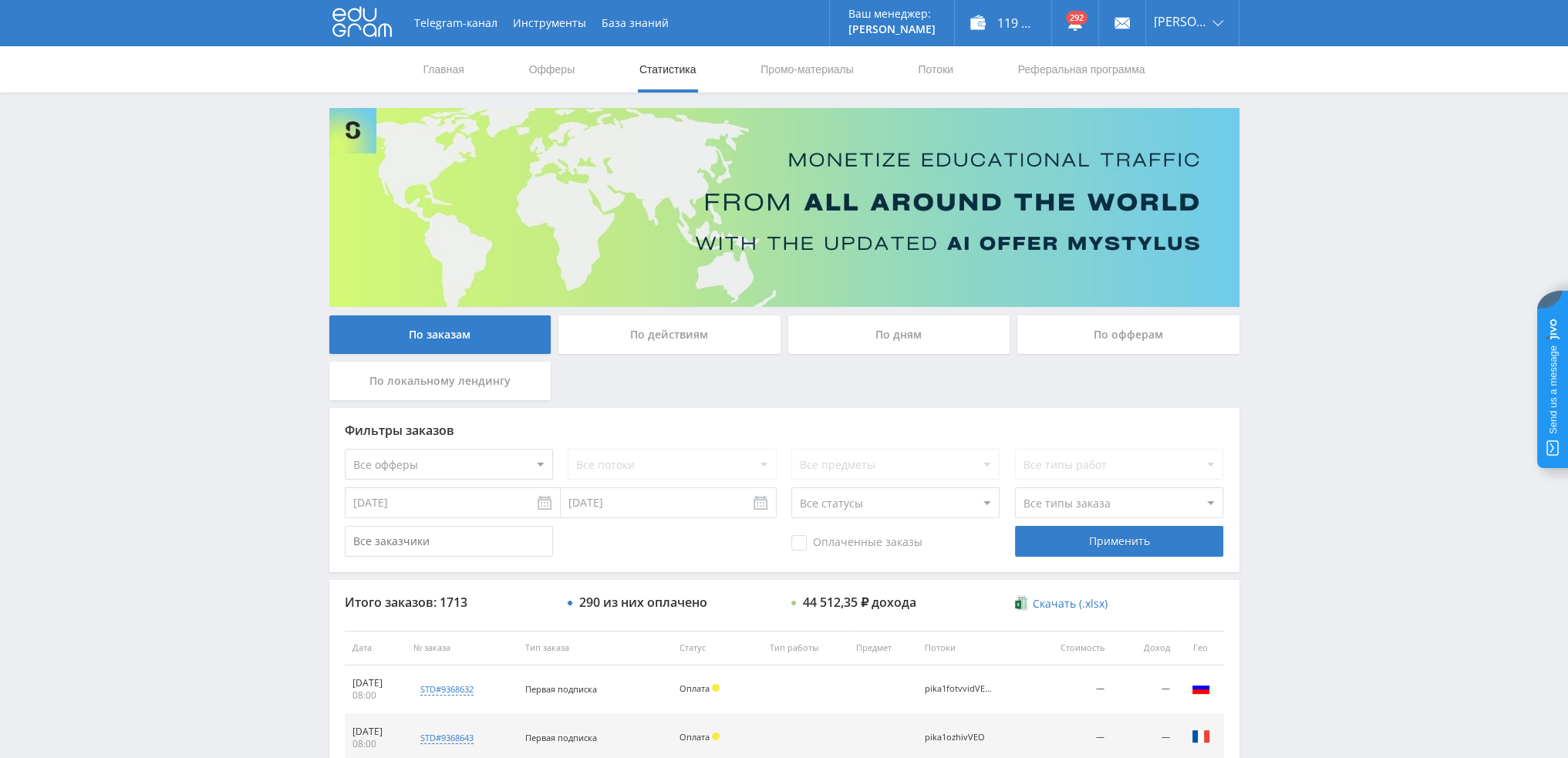
click at [907, 333] on div "По дням" at bounding box center [899, 335] width 222 height 39
click at [0, 0] on input "По дням" at bounding box center [0, 0] width 0 height 0
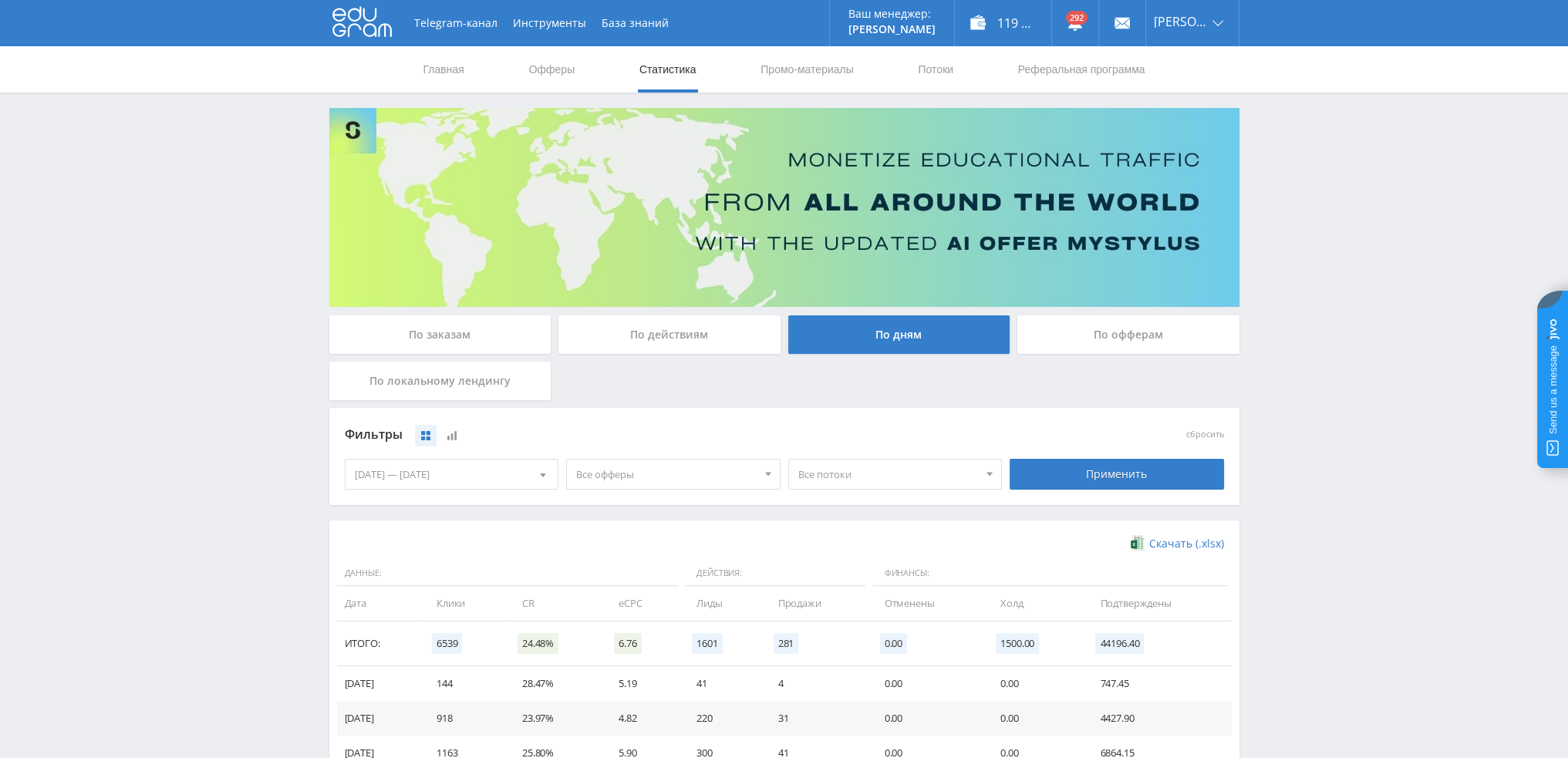
click at [886, 484] on span "Все потоки" at bounding box center [888, 474] width 180 height 29
click at [643, 488] on div "Все офферы Все офферы MyStylus MyStylus - Revshare Кампус AI Studybay Автор24 S…" at bounding box center [674, 474] width 222 height 43
click at [603, 478] on span "Все офферы" at bounding box center [666, 474] width 180 height 29
drag, startPoint x: 619, startPoint y: 522, endPoint x: 622, endPoint y: 533, distance: 11.4
click at [619, 522] on button "MyStylus" at bounding box center [673, 524] width 213 height 21
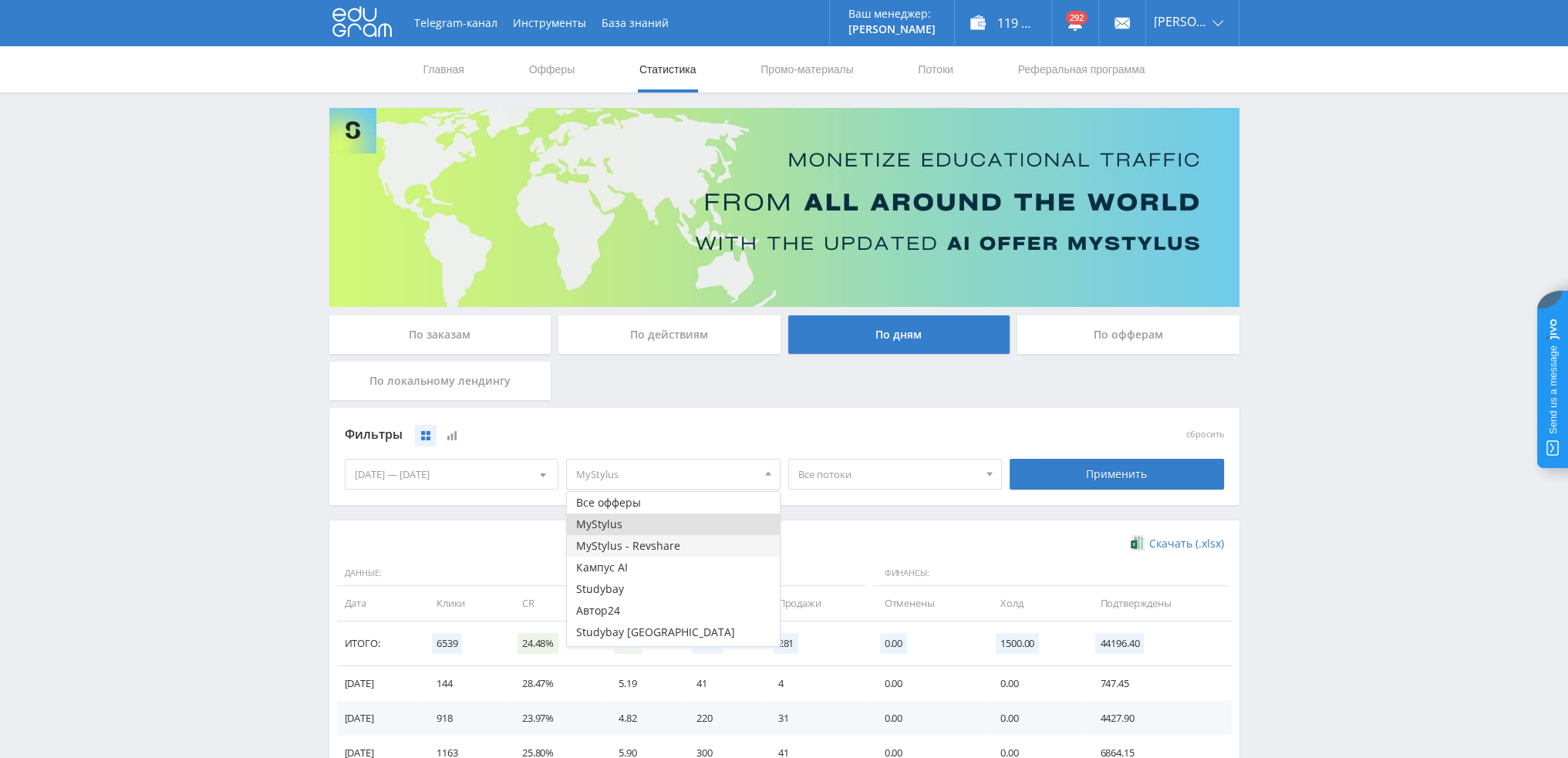
click at [625, 544] on button "MyStylus - Revshare" at bounding box center [673, 546] width 213 height 21
click at [1131, 487] on div "Применить" at bounding box center [1116, 474] width 214 height 31
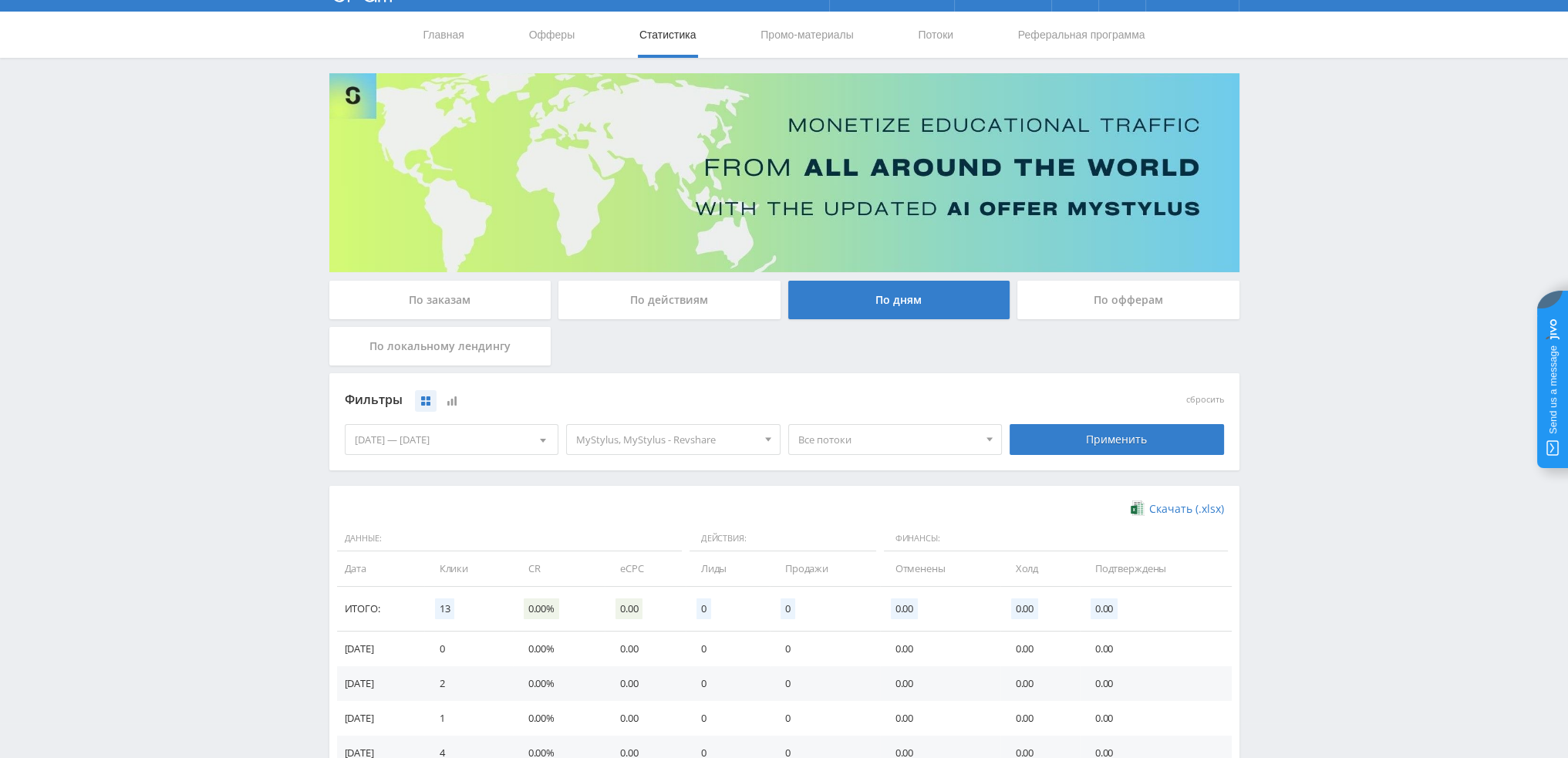
scroll to position [250, 0]
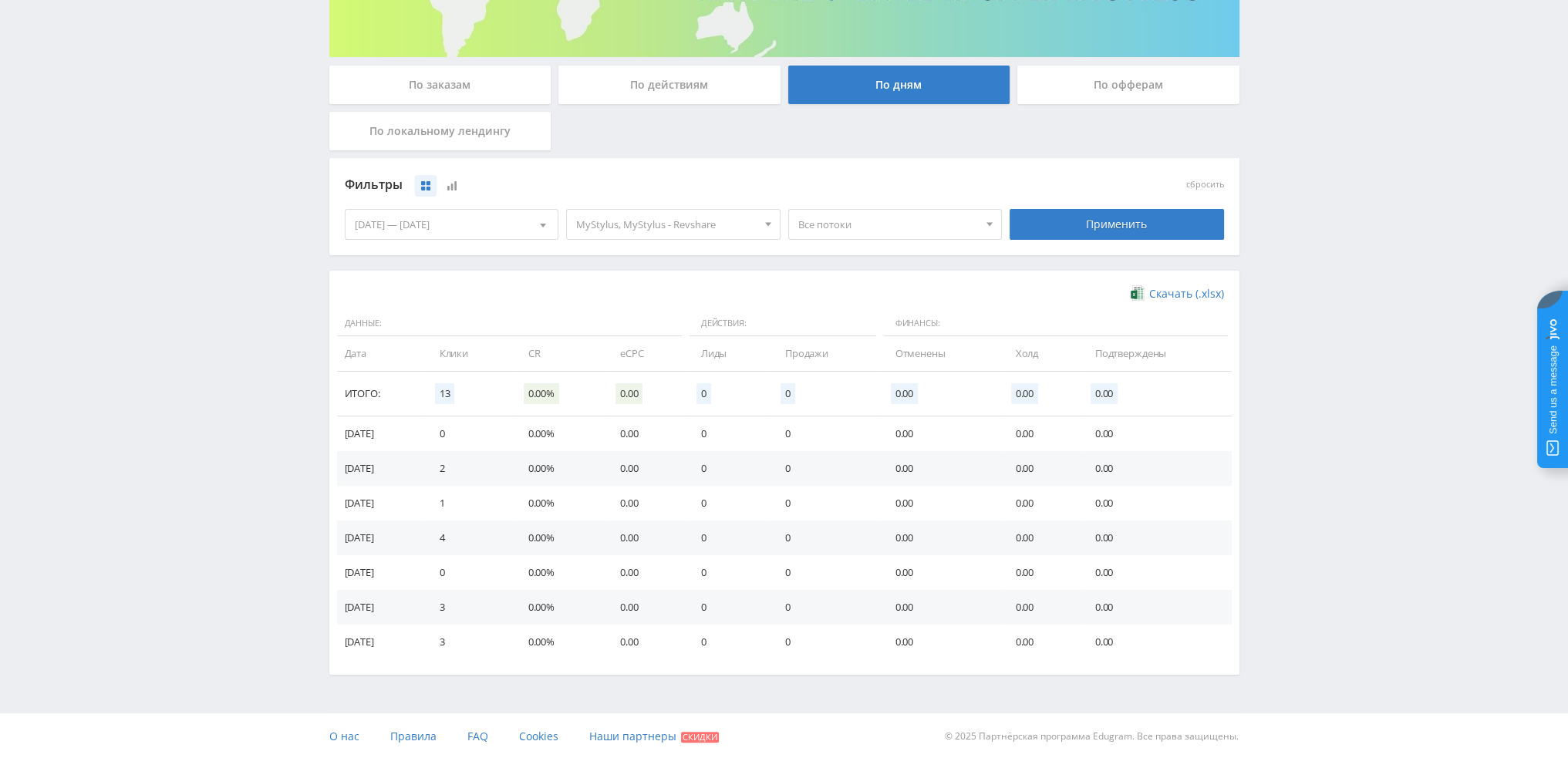
click at [858, 216] on span "Все потоки" at bounding box center [888, 225] width 180 height 29
click at [841, 295] on button "quora1" at bounding box center [895, 296] width 213 height 21
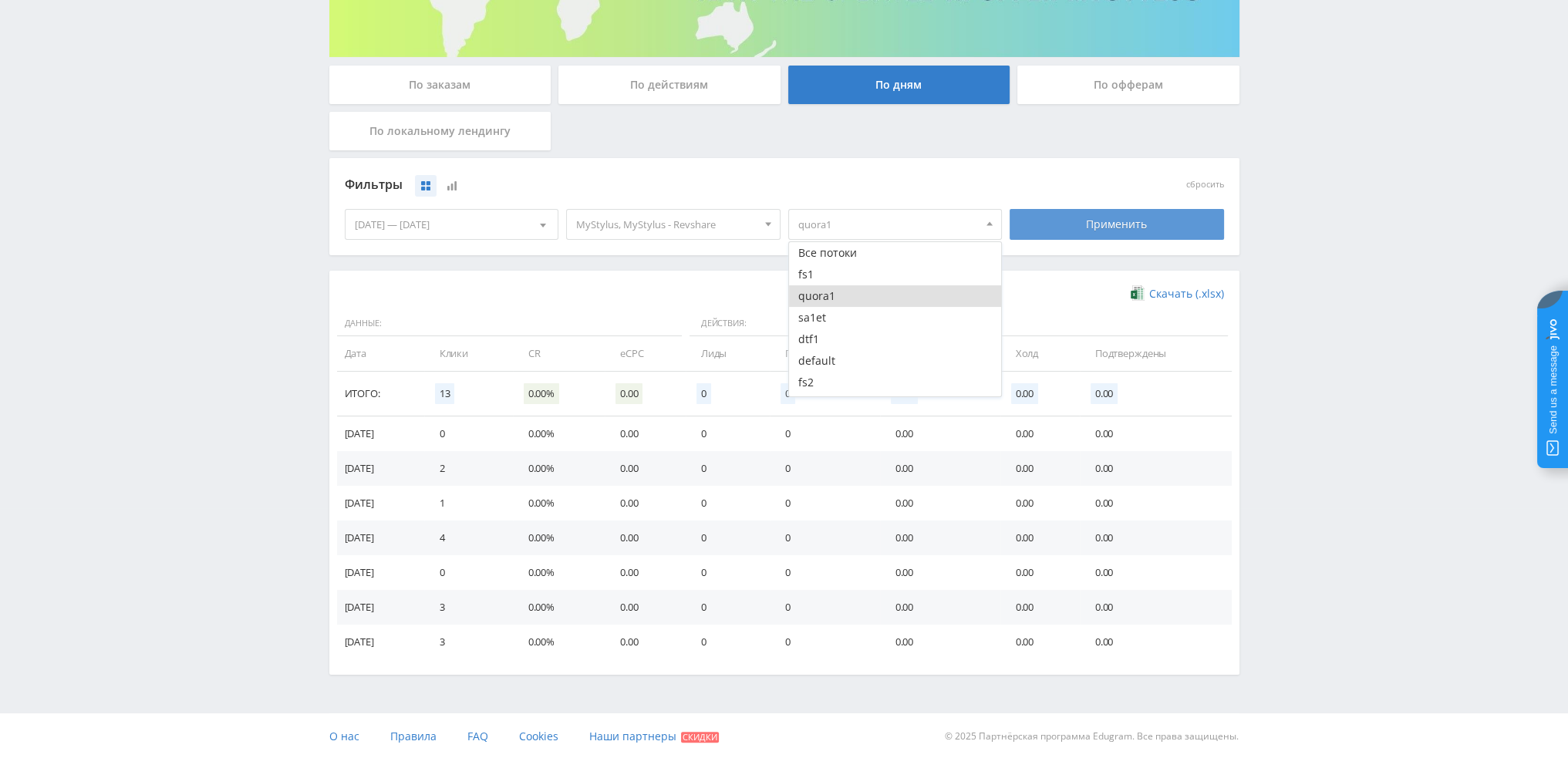
click at [1112, 225] on div "Применить" at bounding box center [1116, 225] width 214 height 31
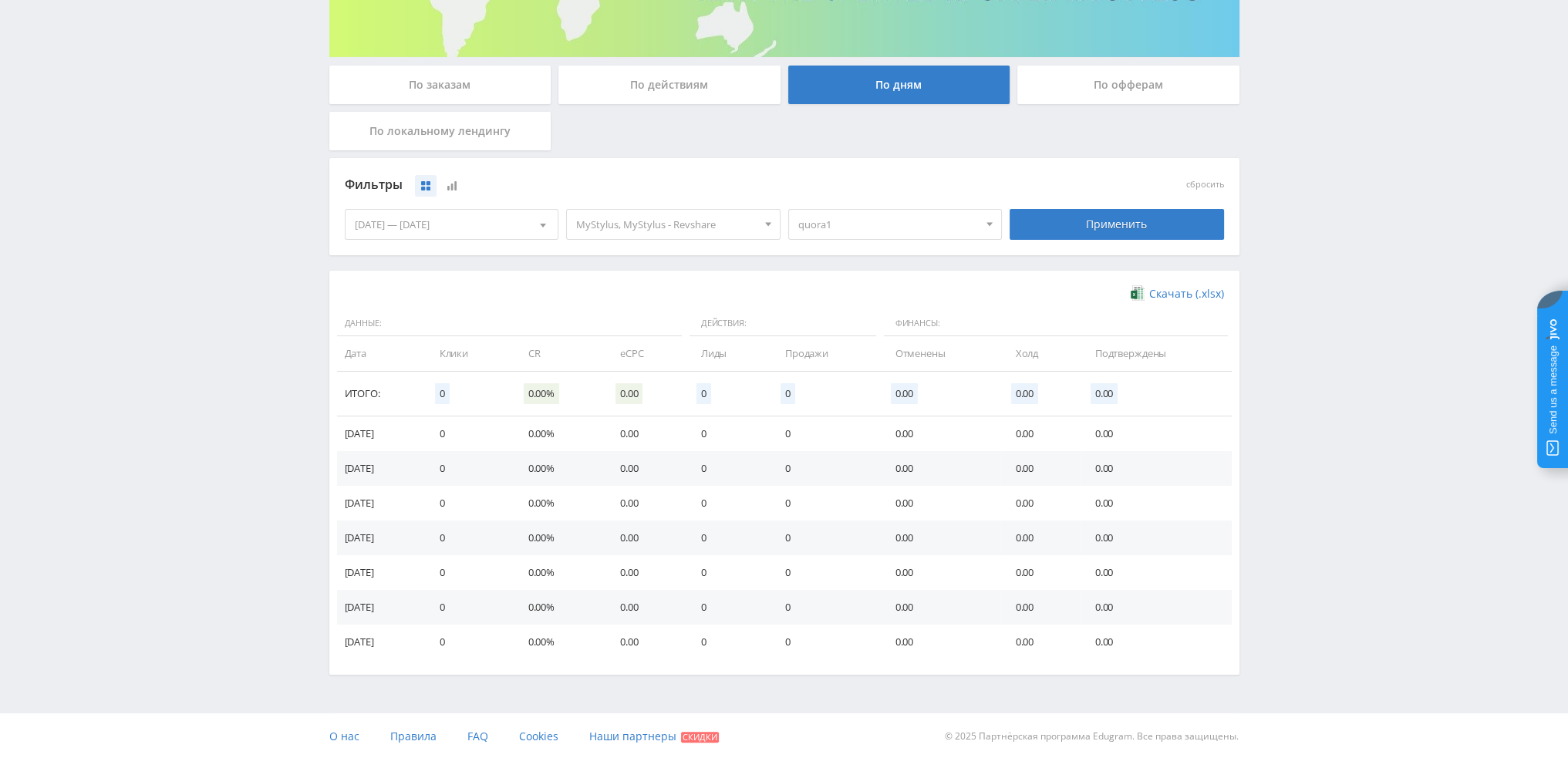
click at [897, 225] on span "quora1" at bounding box center [888, 225] width 180 height 29
click at [841, 292] on button "quora1" at bounding box center [895, 296] width 213 height 21
click at [826, 276] on button "fs1" at bounding box center [895, 274] width 213 height 21
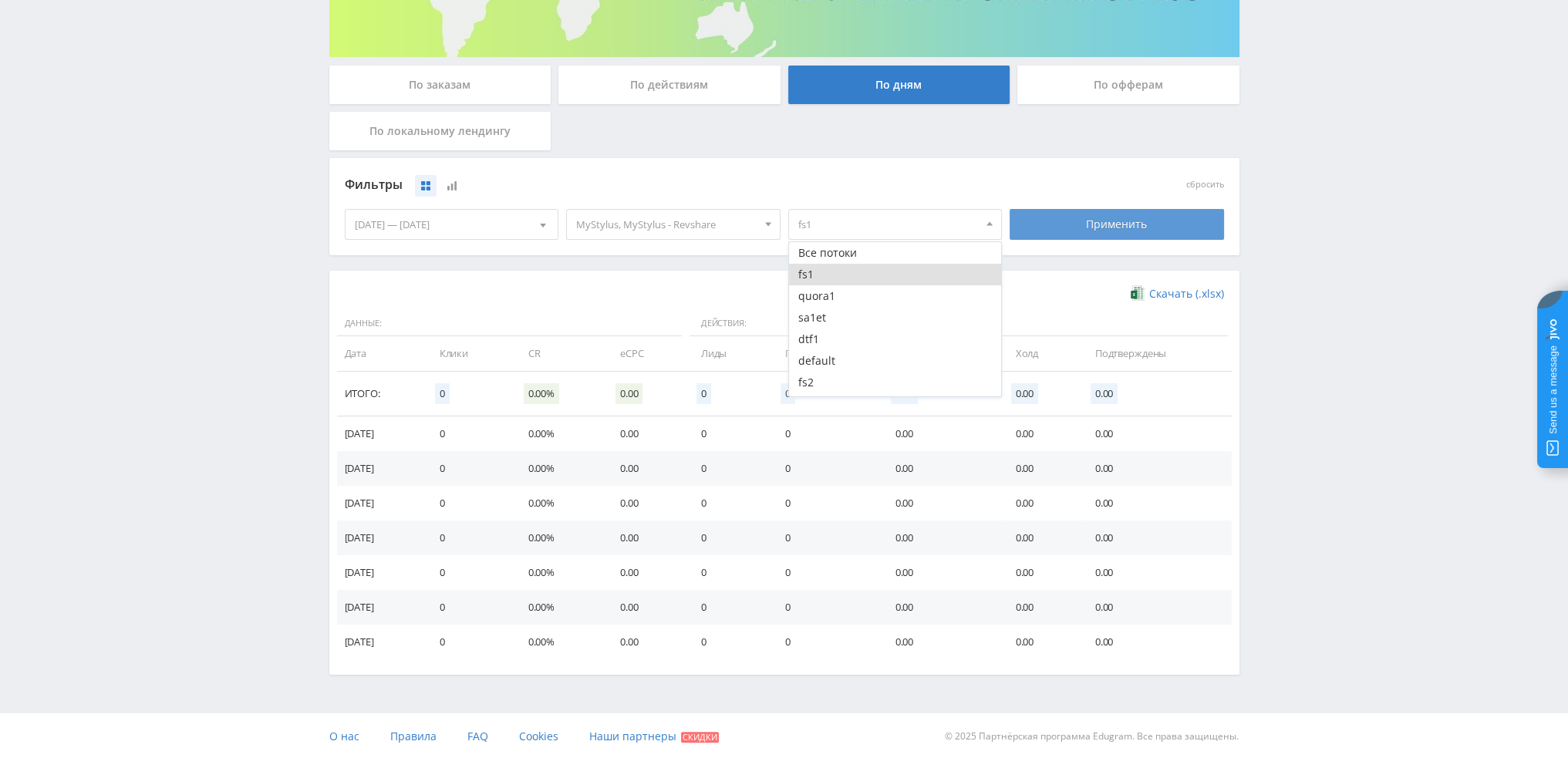
click at [1097, 229] on div "Применить" at bounding box center [1116, 225] width 214 height 31
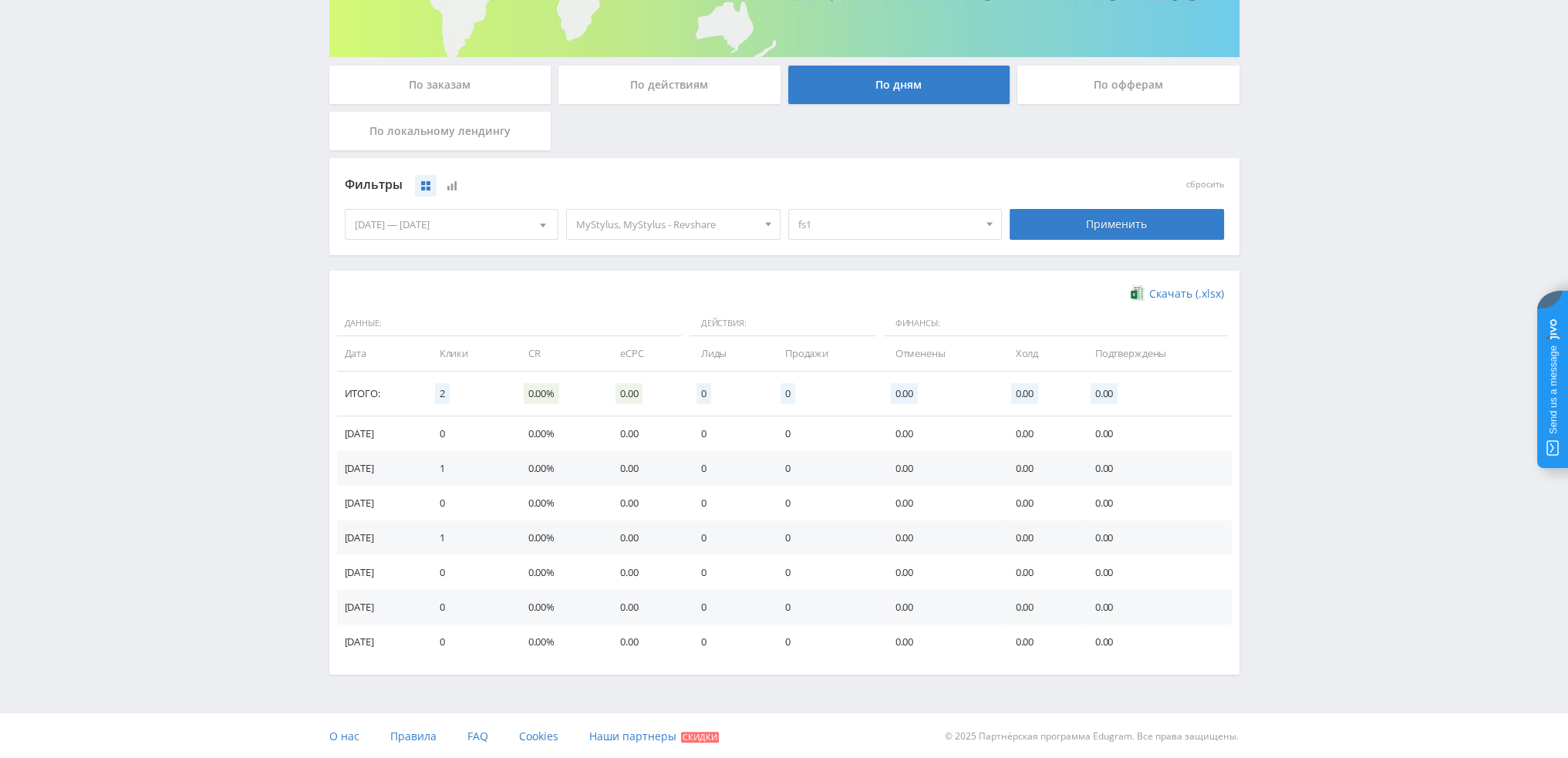
click at [847, 225] on span "fs1" at bounding box center [888, 225] width 180 height 29
click at [825, 276] on button "fs1" at bounding box center [895, 274] width 213 height 21
click at [826, 315] on button "sa1et" at bounding box center [895, 317] width 213 height 21
click at [1092, 240] on div "Применить" at bounding box center [1116, 224] width 222 height 43
click at [1095, 231] on div "Применить" at bounding box center [1116, 225] width 214 height 31
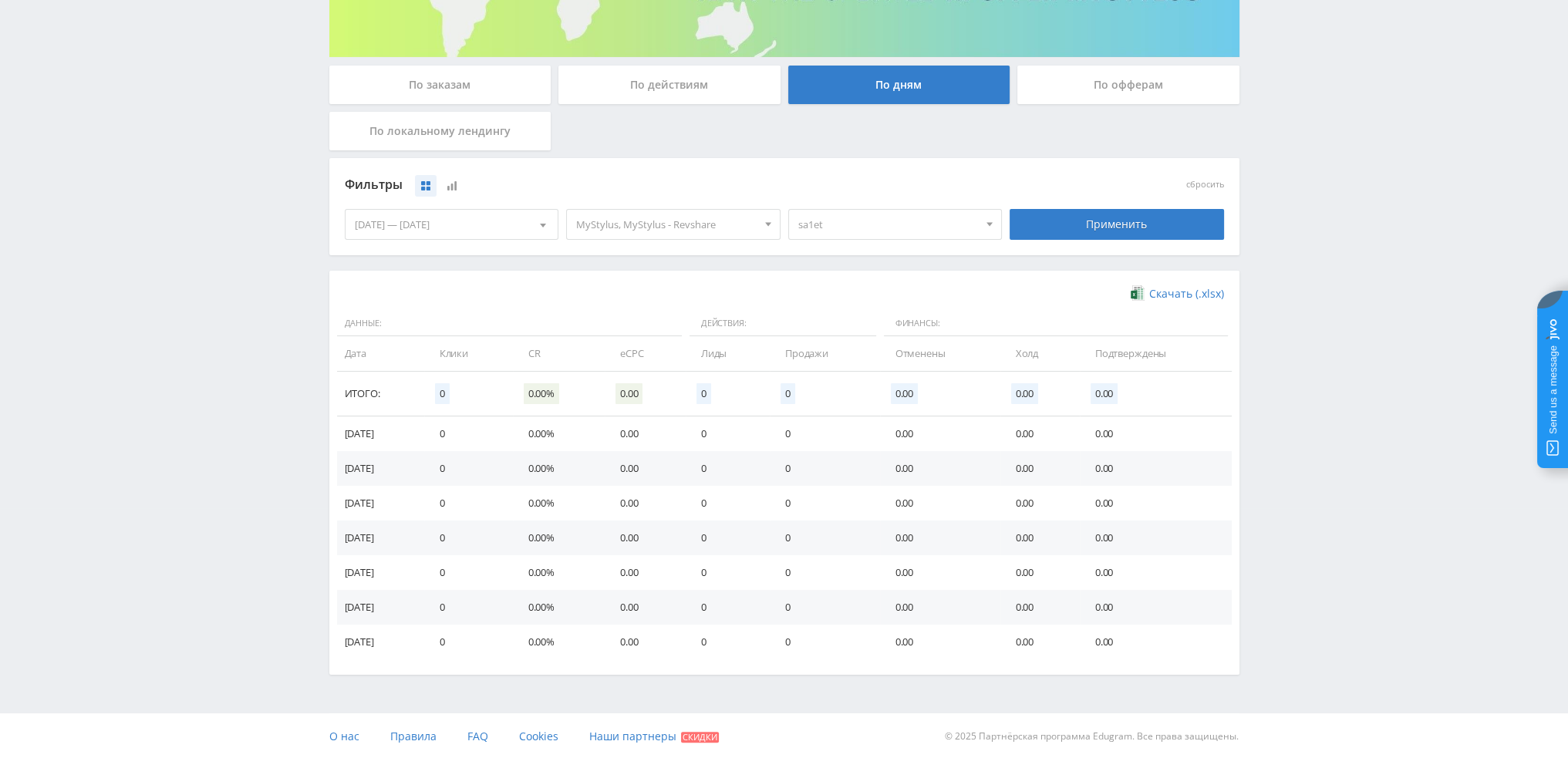
click at [873, 217] on span "sa1et" at bounding box center [888, 225] width 180 height 29
click at [817, 318] on button "sa1et" at bounding box center [895, 317] width 213 height 21
drag, startPoint x: 812, startPoint y: 339, endPoint x: 1034, endPoint y: 295, distance: 226.3
click at [812, 340] on button "dtf1" at bounding box center [895, 340] width 213 height 21
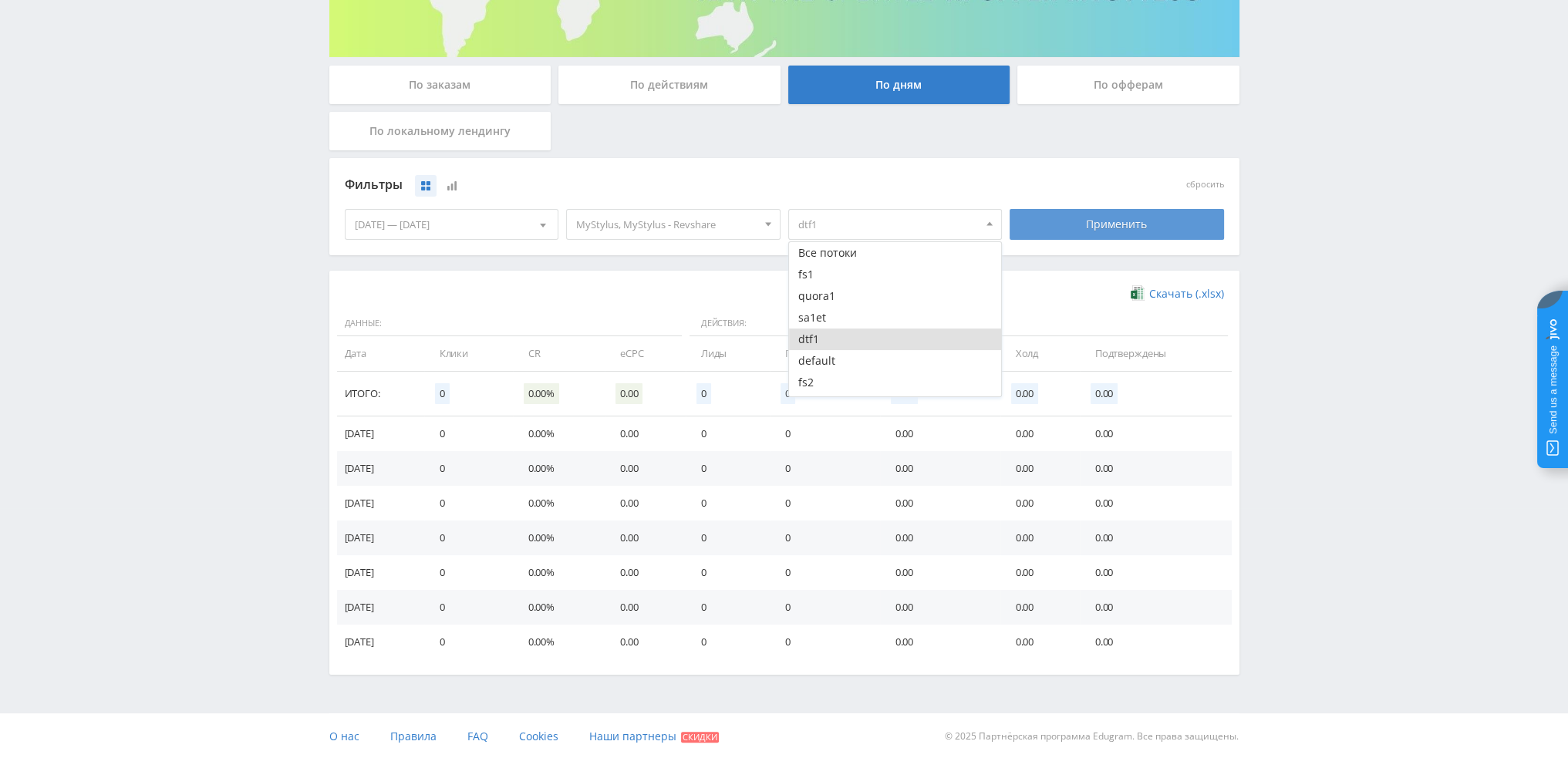
click at [1076, 232] on div "Применить" at bounding box center [1116, 225] width 214 height 31
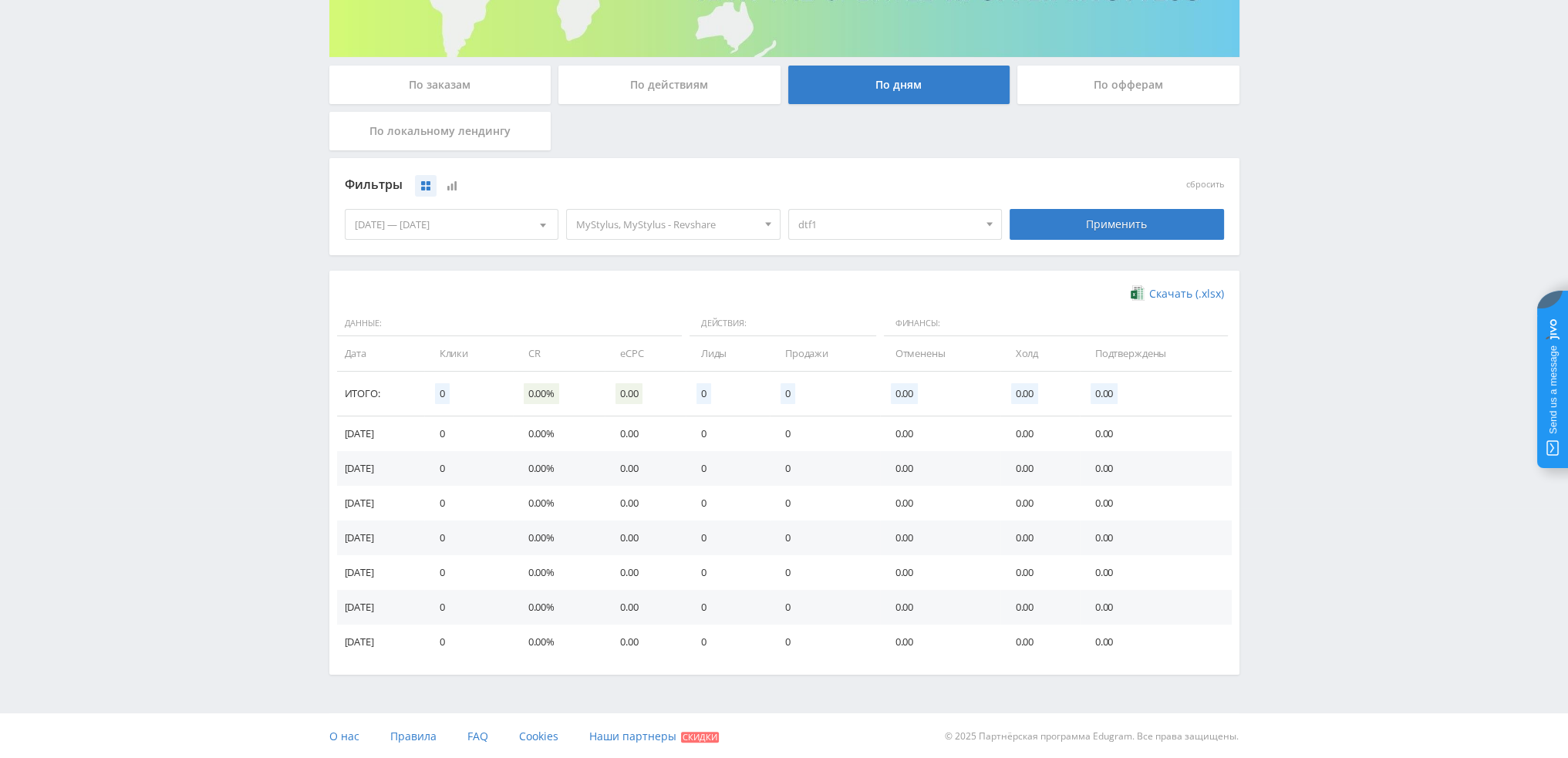
click at [870, 221] on span "dtf1" at bounding box center [888, 225] width 180 height 29
click at [816, 347] on button "dtf1" at bounding box center [895, 340] width 213 height 21
drag, startPoint x: 818, startPoint y: 357, endPoint x: 871, endPoint y: 360, distance: 53.1
click at [820, 358] on button "default" at bounding box center [895, 361] width 213 height 21
click at [821, 393] on button "workanimfoto" at bounding box center [895, 404] width 213 height 21
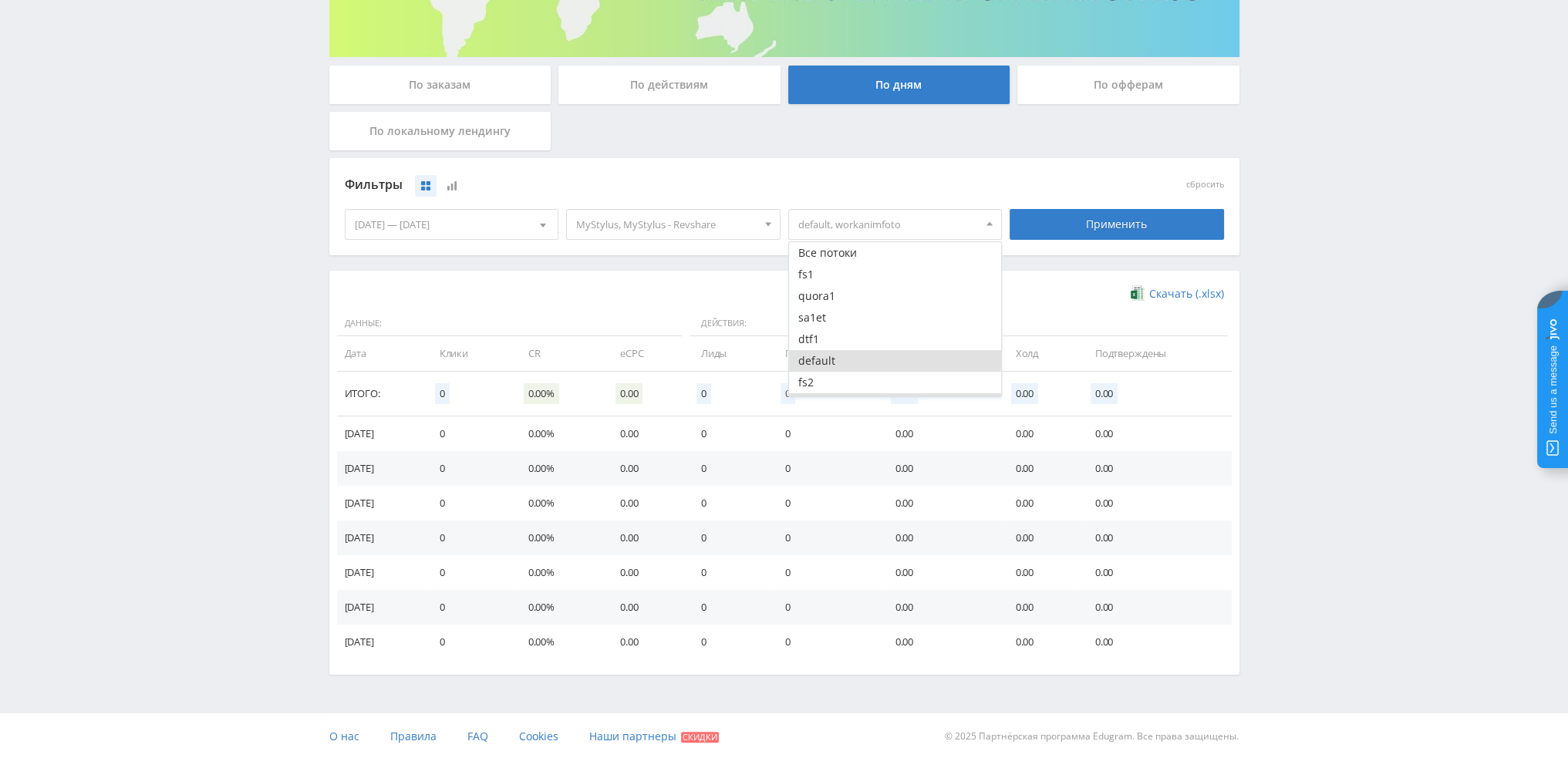
click at [832, 365] on button "default" at bounding box center [895, 361] width 213 height 21
click at [834, 380] on button "fs2" at bounding box center [895, 382] width 213 height 21
click at [1149, 221] on div "Применить" at bounding box center [1116, 225] width 214 height 31
click at [909, 210] on span "fs2, workanimfoto" at bounding box center [888, 225] width 180 height 29
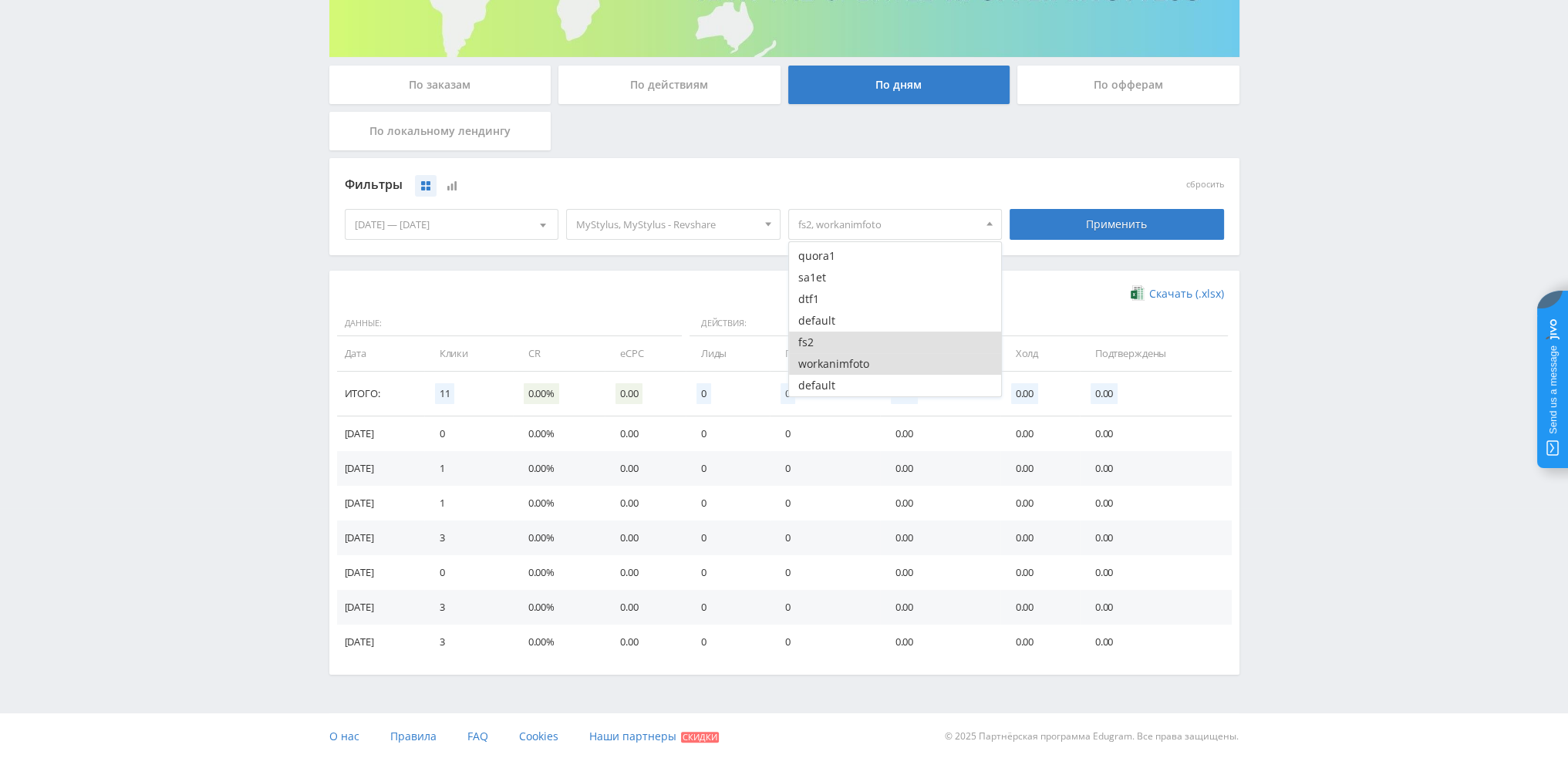
click at [854, 363] on button "workanimfoto" at bounding box center [895, 364] width 213 height 21
click at [864, 344] on button "fs2" at bounding box center [895, 343] width 213 height 21
click at [865, 376] on button "default" at bounding box center [895, 385] width 213 height 21
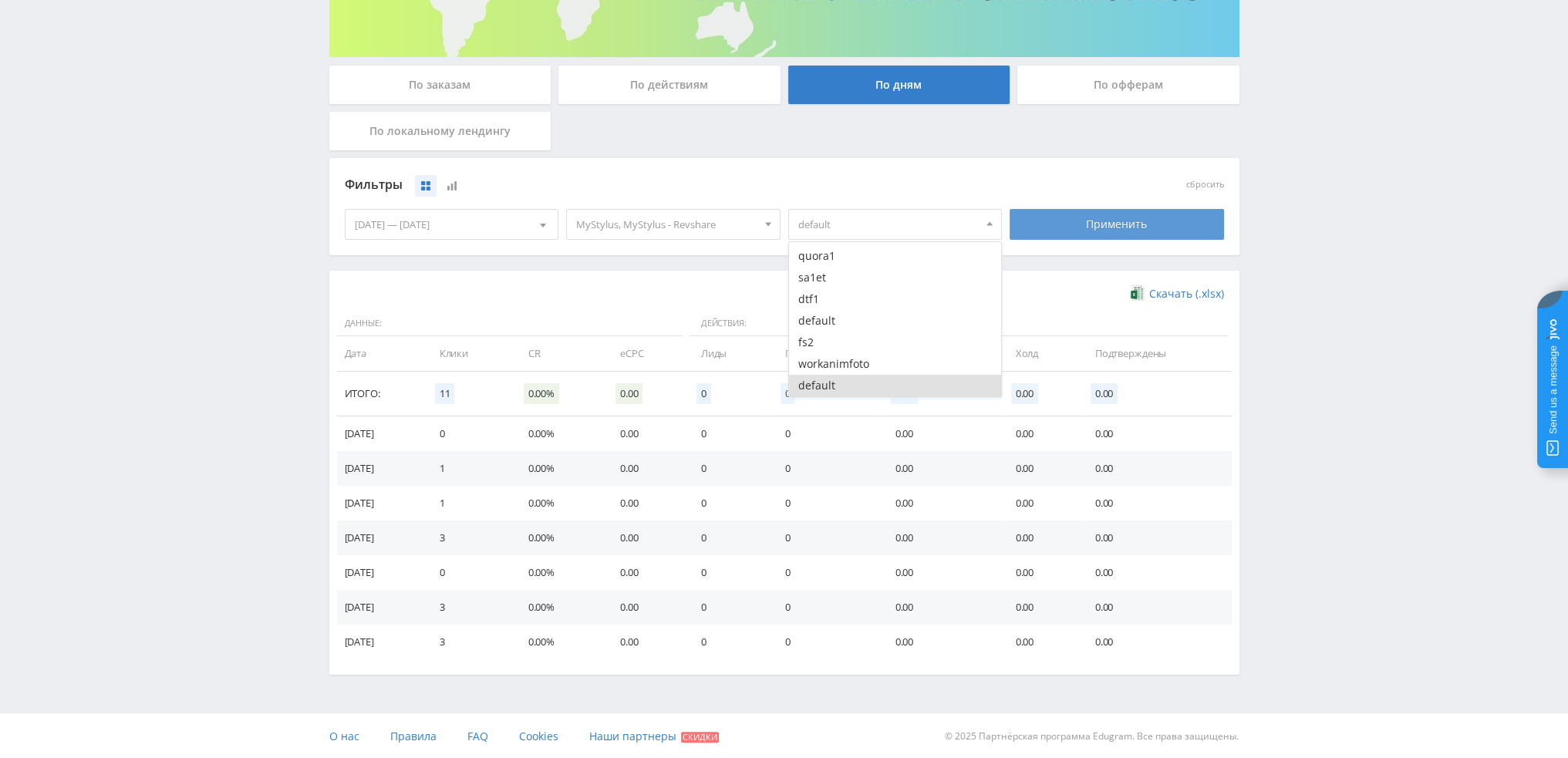
click at [1127, 230] on div "Применить" at bounding box center [1116, 225] width 214 height 31
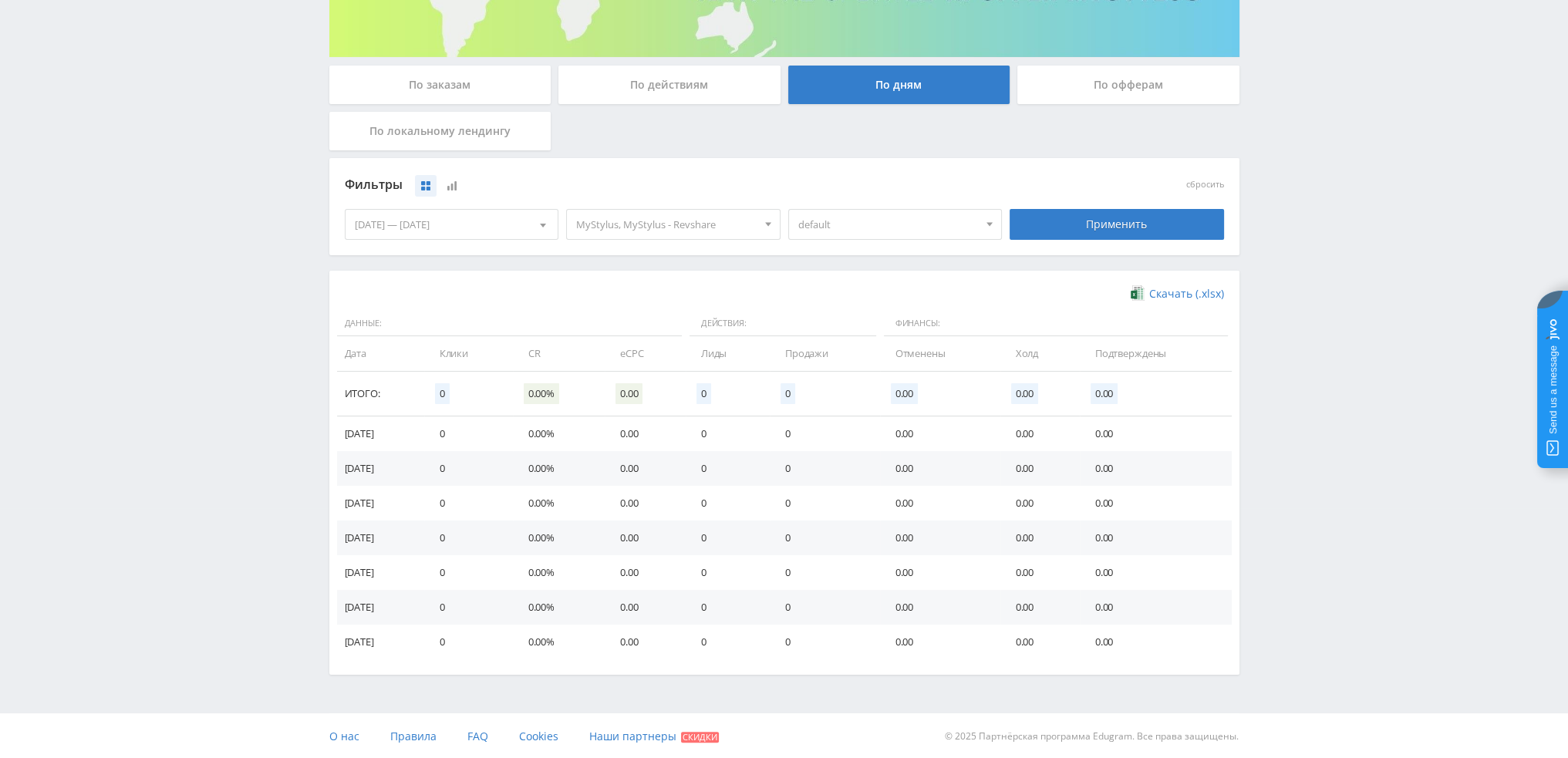
scroll to position [250, 0]
click at [900, 221] on span "default" at bounding box center [888, 225] width 180 height 29
click at [845, 340] on button "fs2" at bounding box center [895, 343] width 213 height 21
click at [837, 386] on button "default" at bounding box center [895, 385] width 213 height 21
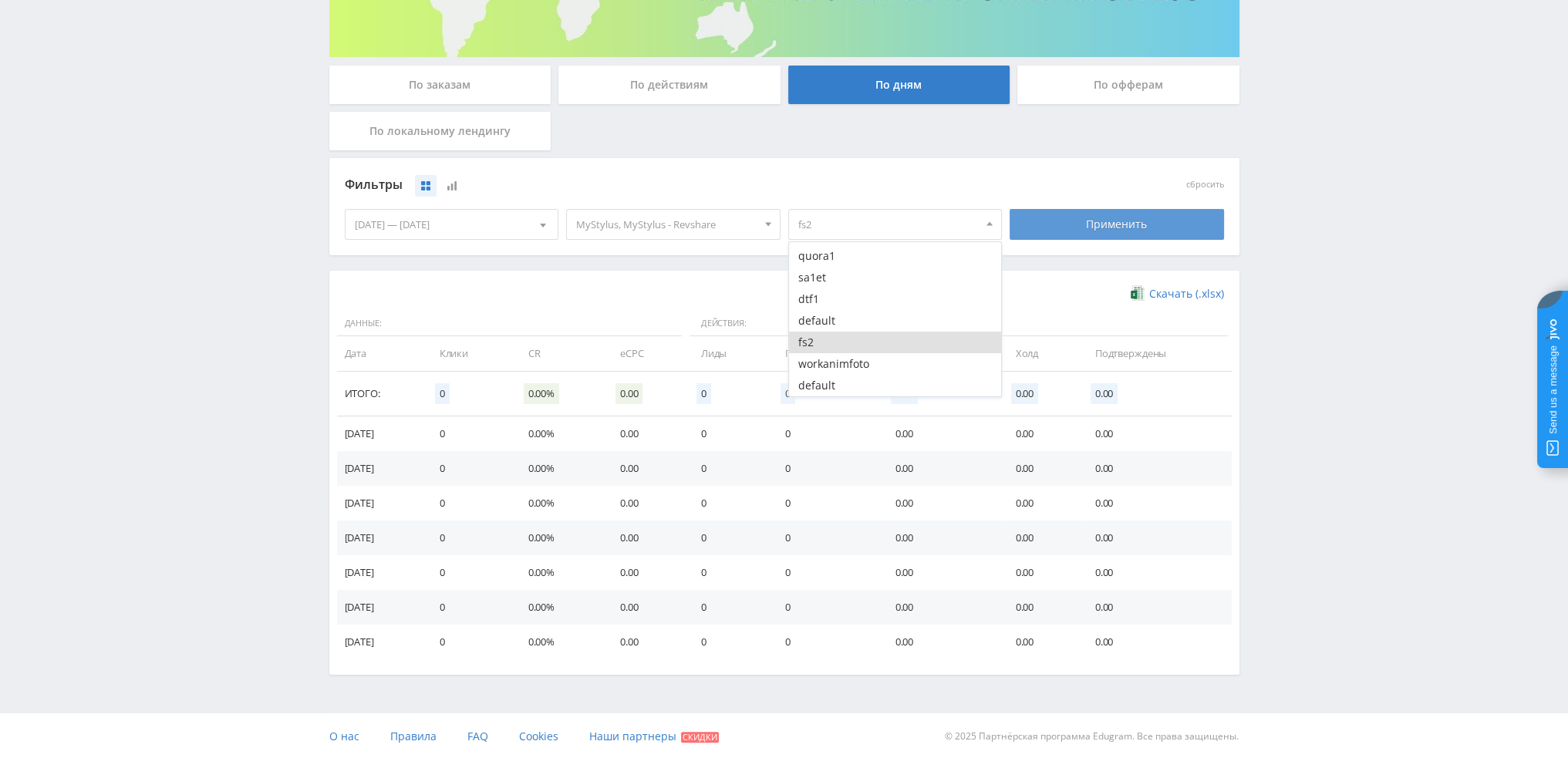
click at [1098, 221] on div "Применить" at bounding box center [1116, 225] width 214 height 31
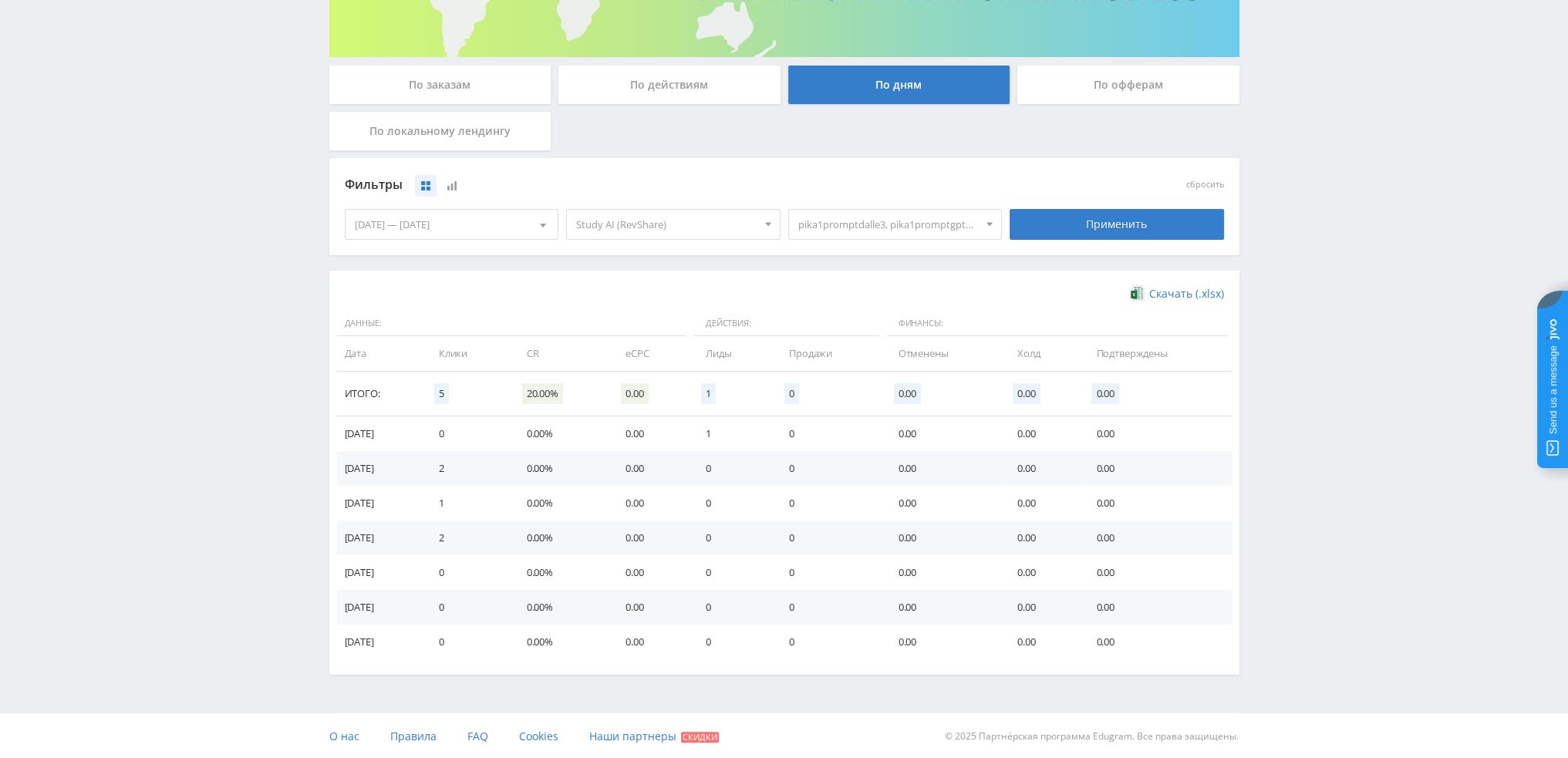
scroll to position [250, 0]
